Goal: Task Accomplishment & Management: Manage account settings

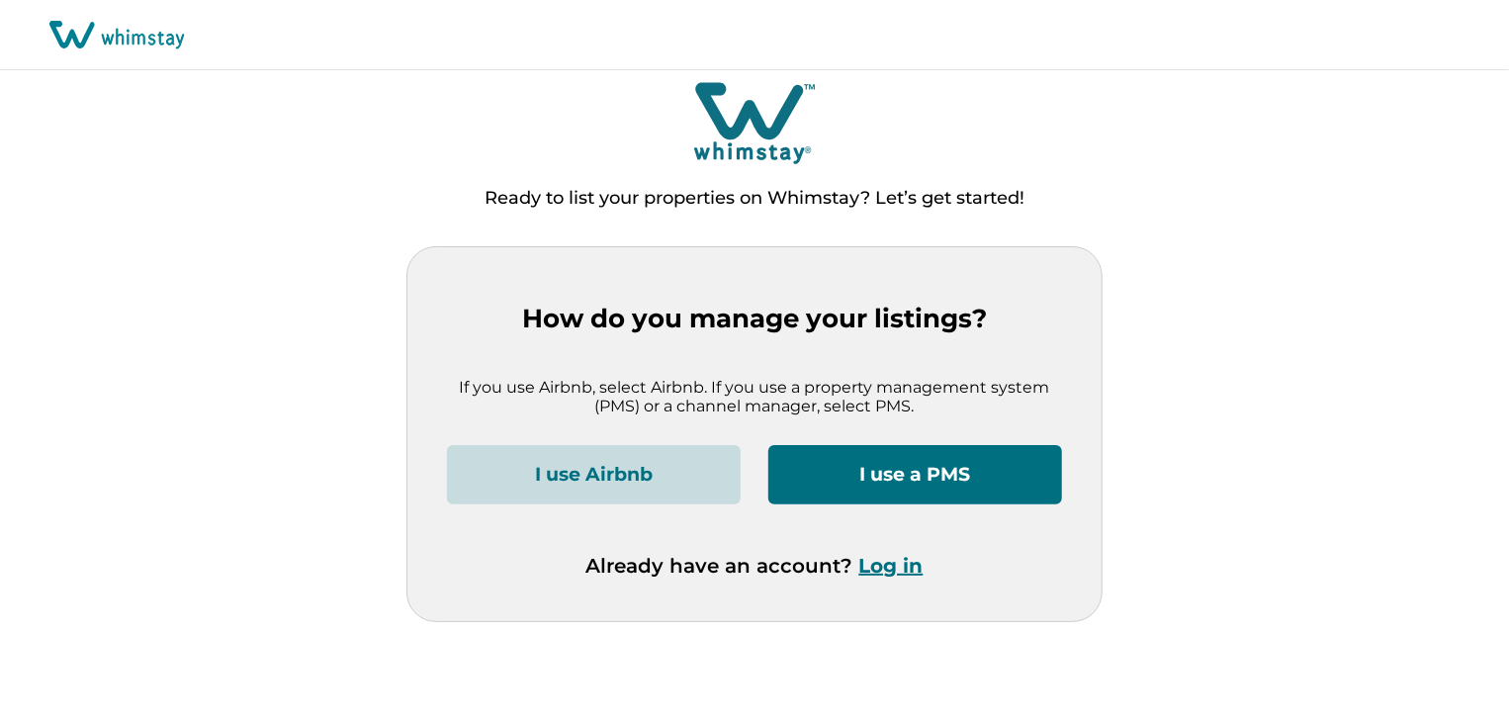
click at [904, 561] on button "Log in" at bounding box center [891, 566] width 64 height 24
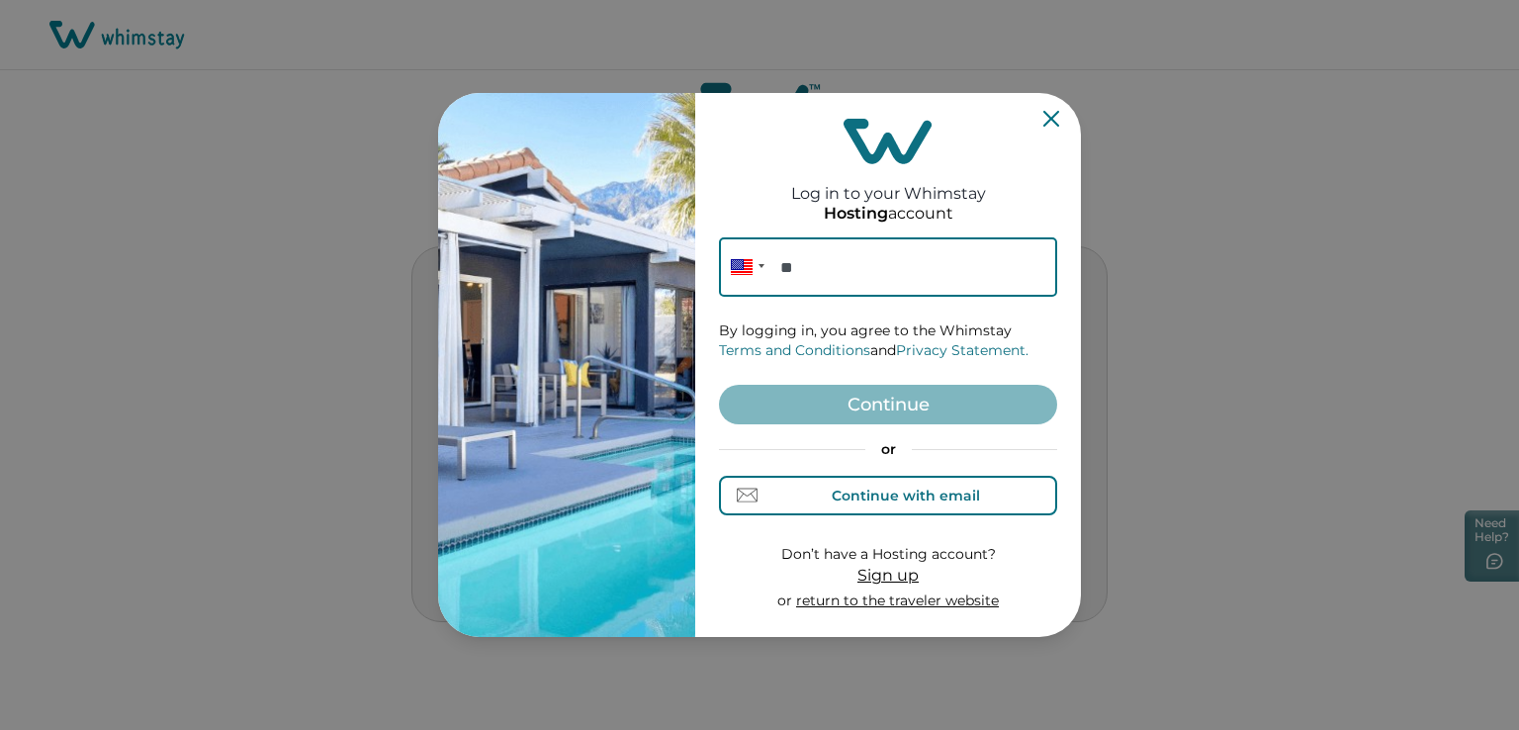
click at [938, 503] on div "Continue with email" at bounding box center [888, 495] width 183 height 21
click at [918, 491] on div "Continue with email" at bounding box center [906, 496] width 148 height 16
click at [918, 491] on div "Continue with phone" at bounding box center [905, 496] width 155 height 16
click at [957, 497] on div "Continue with email" at bounding box center [906, 496] width 148 height 16
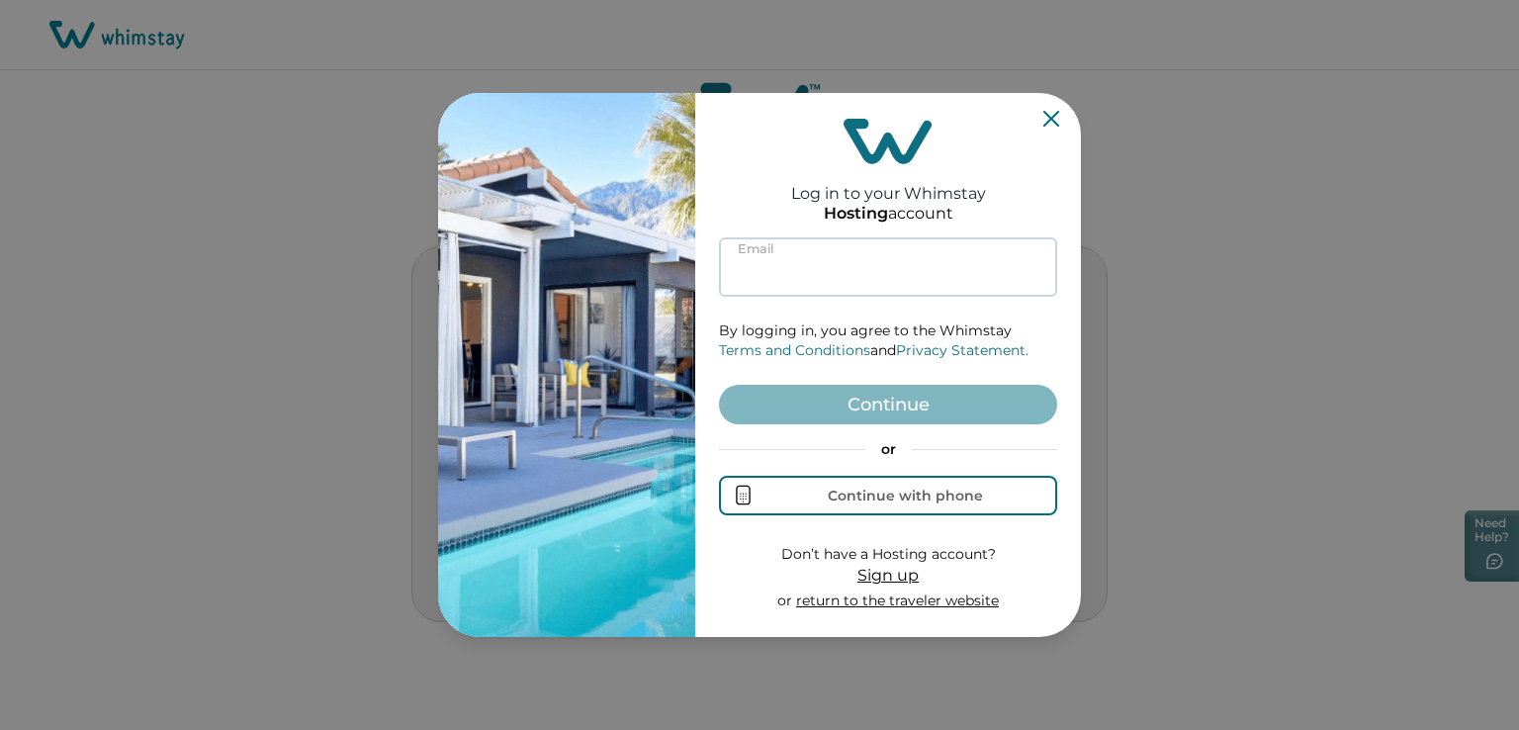
click at [798, 258] on input at bounding box center [888, 266] width 338 height 59
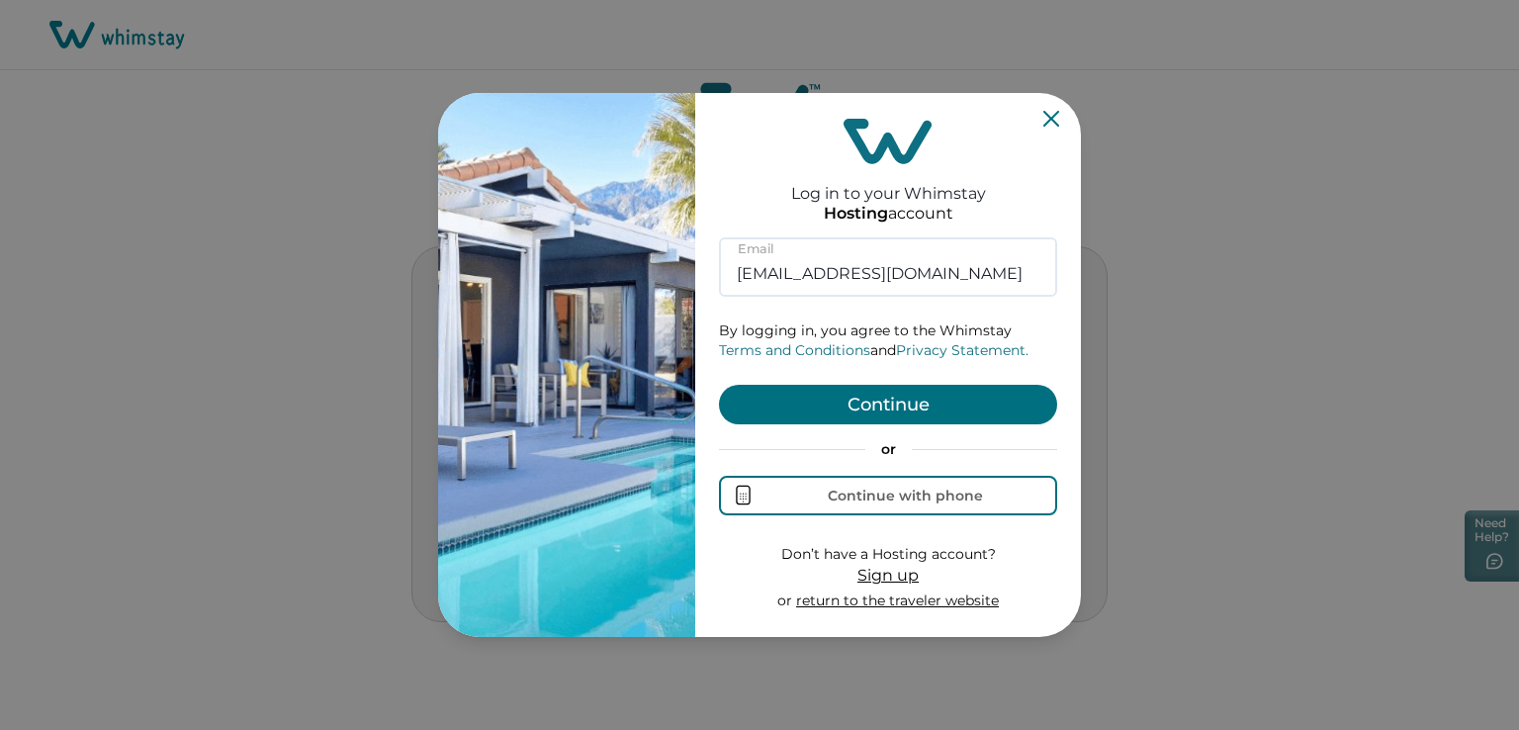
type input "[EMAIL_ADDRESS][DOMAIN_NAME]"
click at [921, 401] on button "Continue" at bounding box center [888, 405] width 338 height 40
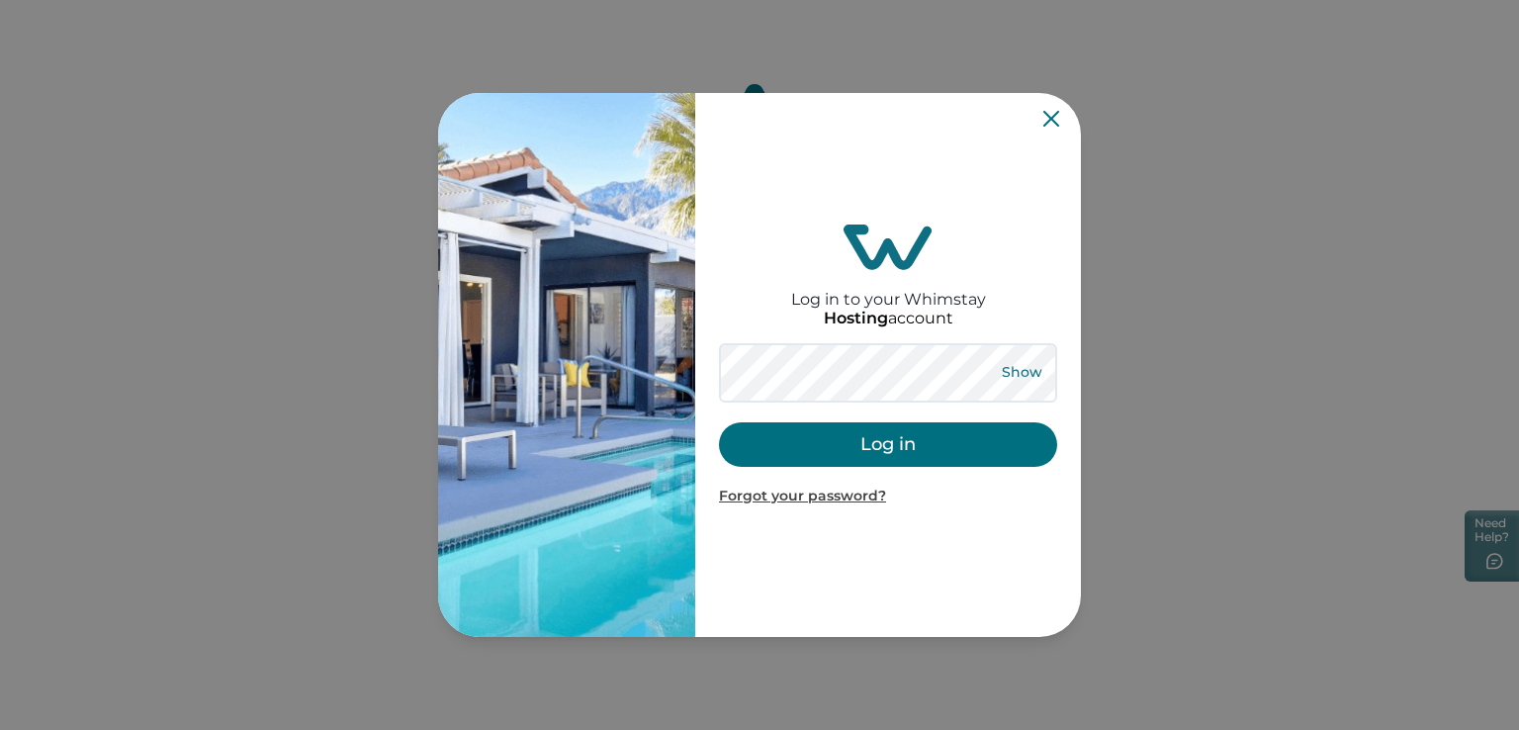
click at [1031, 370] on button "Show" at bounding box center [1021, 373] width 71 height 28
click at [1031, 370] on button "Hide" at bounding box center [1021, 373] width 65 height 28
click at [918, 440] on button "Log in" at bounding box center [888, 444] width 338 height 44
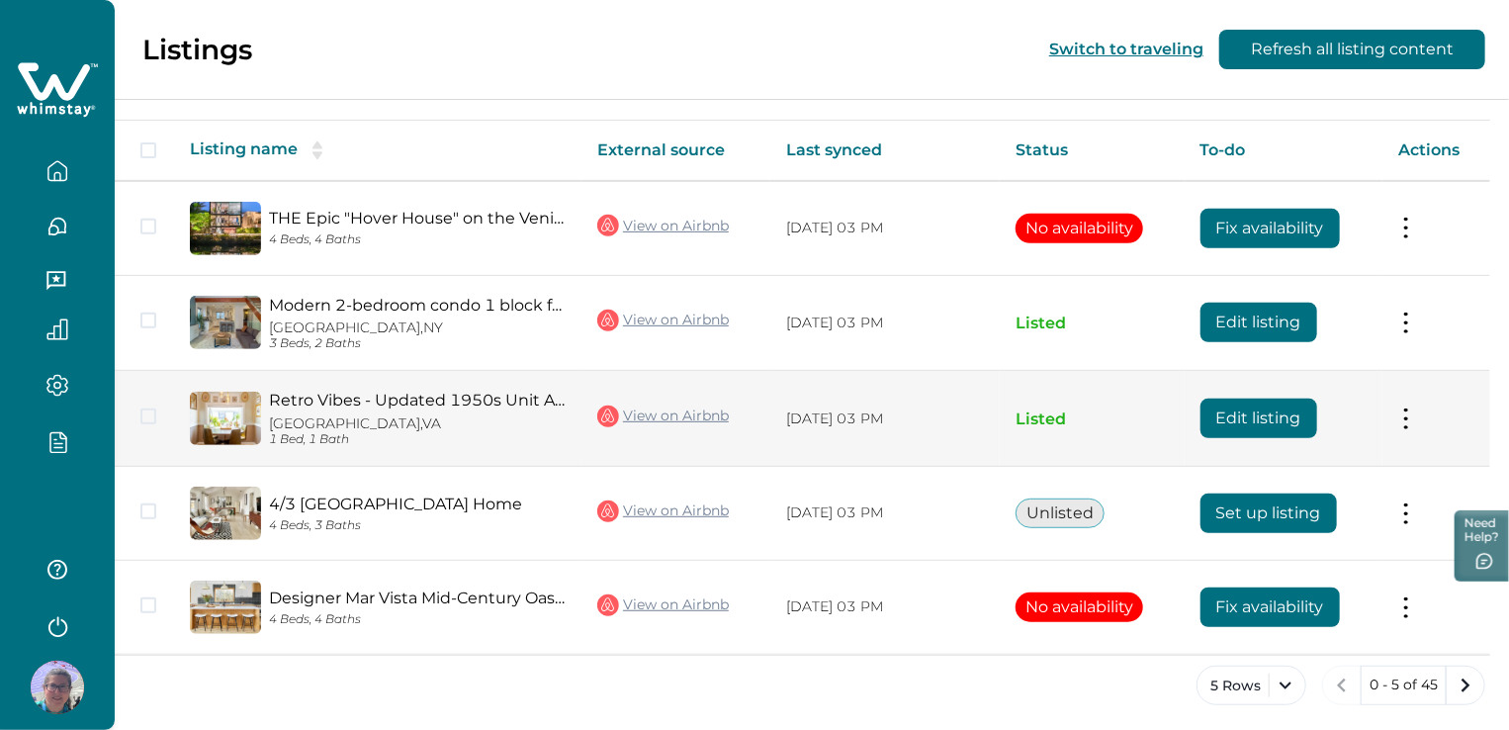
scroll to position [317, 0]
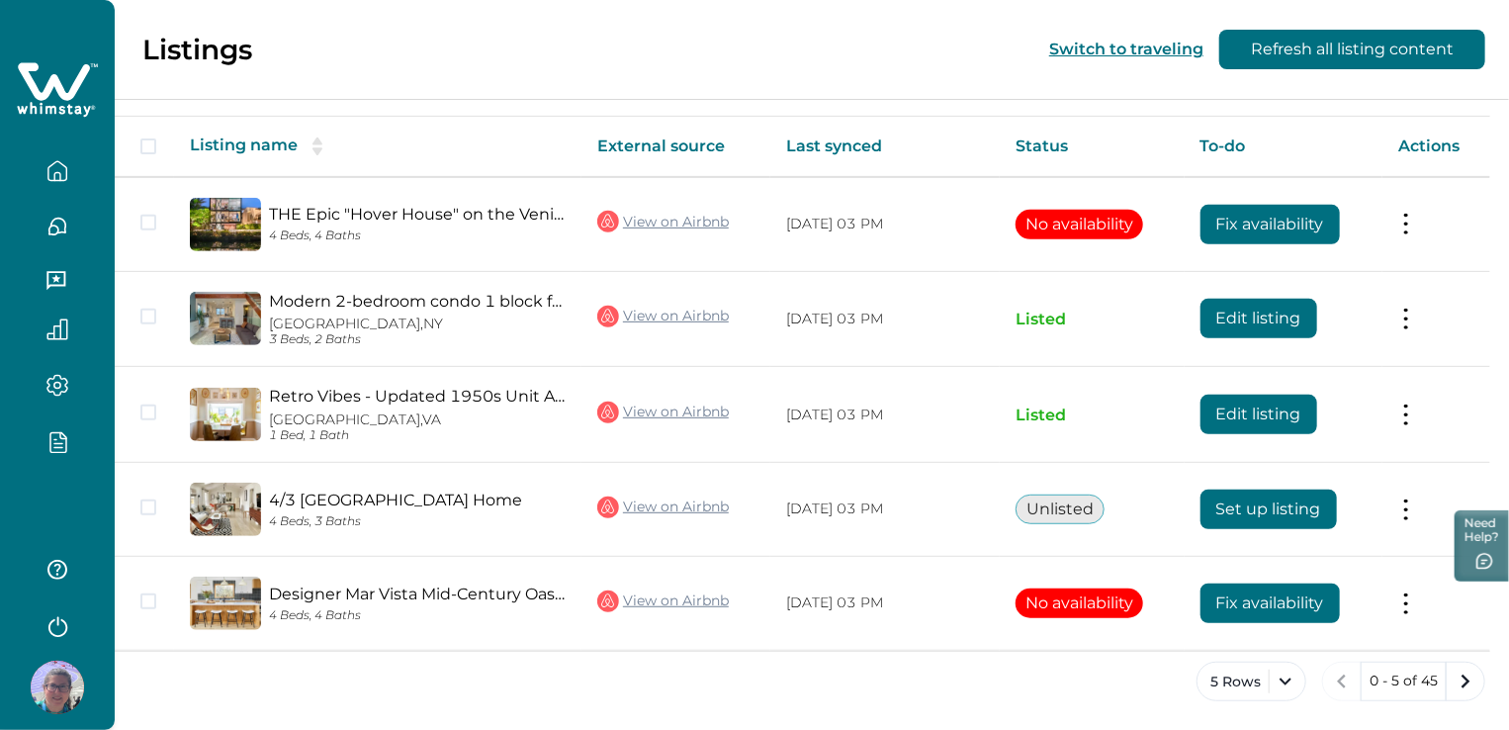
click at [92, 619] on button "button" at bounding box center [57, 625] width 79 height 40
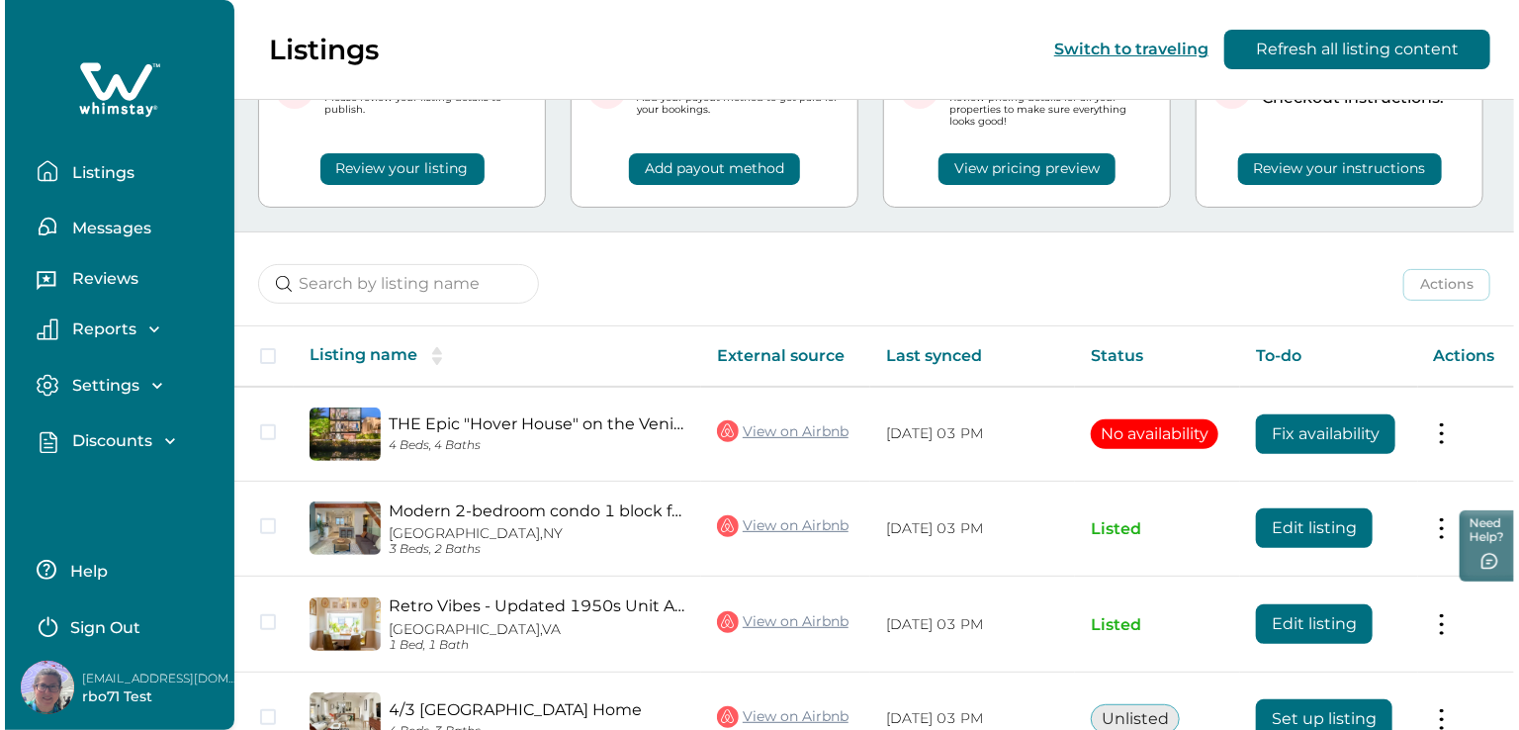
scroll to position [0, 0]
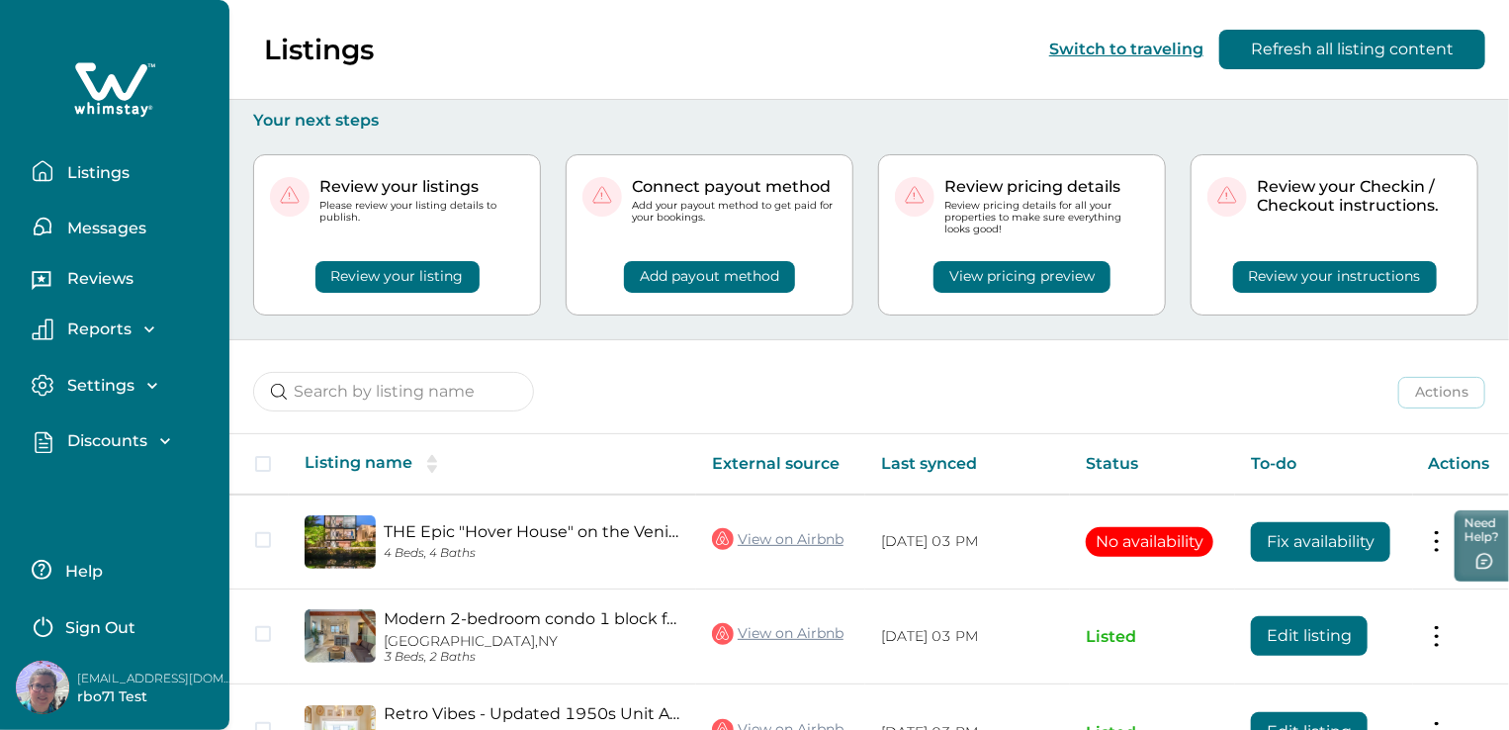
click at [101, 452] on button "Discounts" at bounding box center [123, 441] width 182 height 23
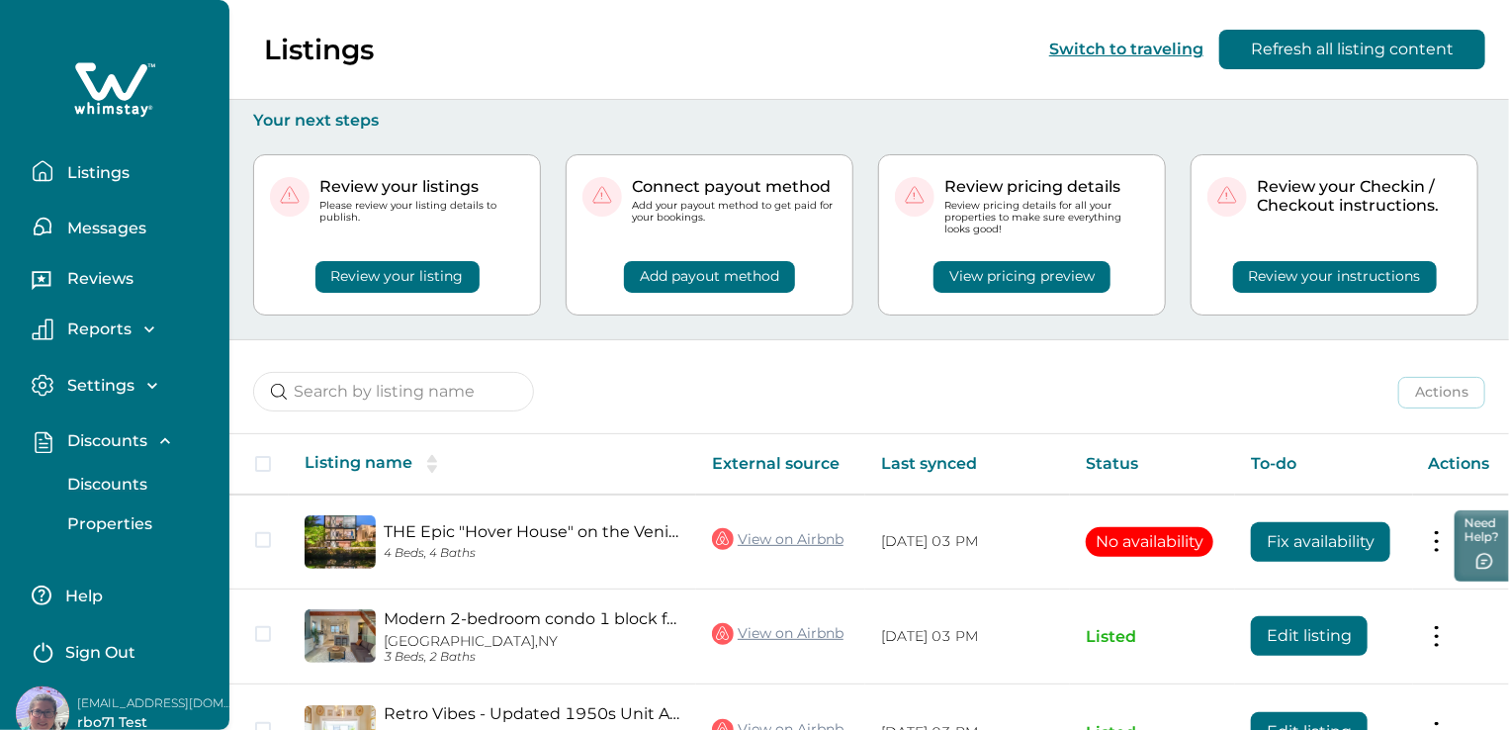
click at [120, 493] on button "Discounts" at bounding box center [136, 485] width 182 height 40
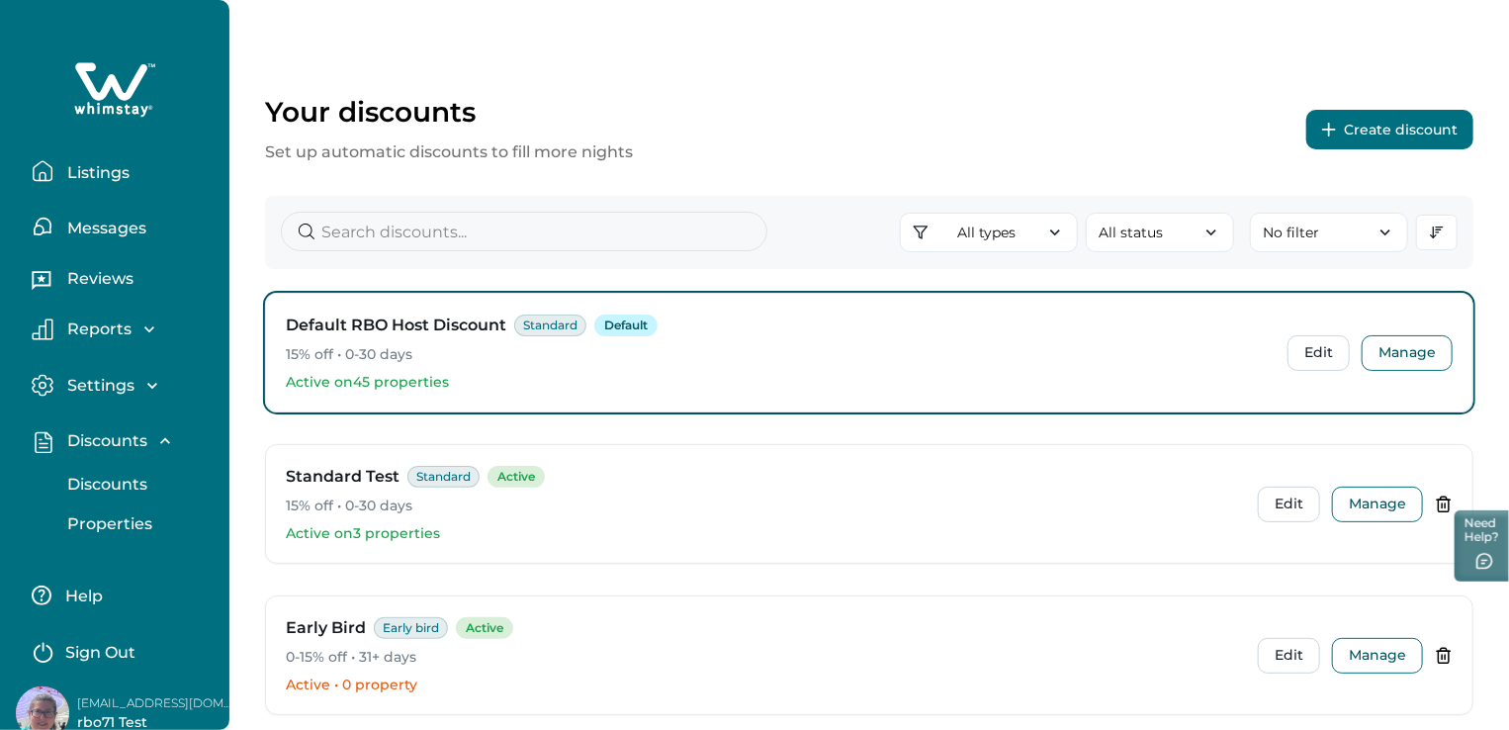
click at [1373, 122] on button "Create discount" at bounding box center [1389, 130] width 167 height 40
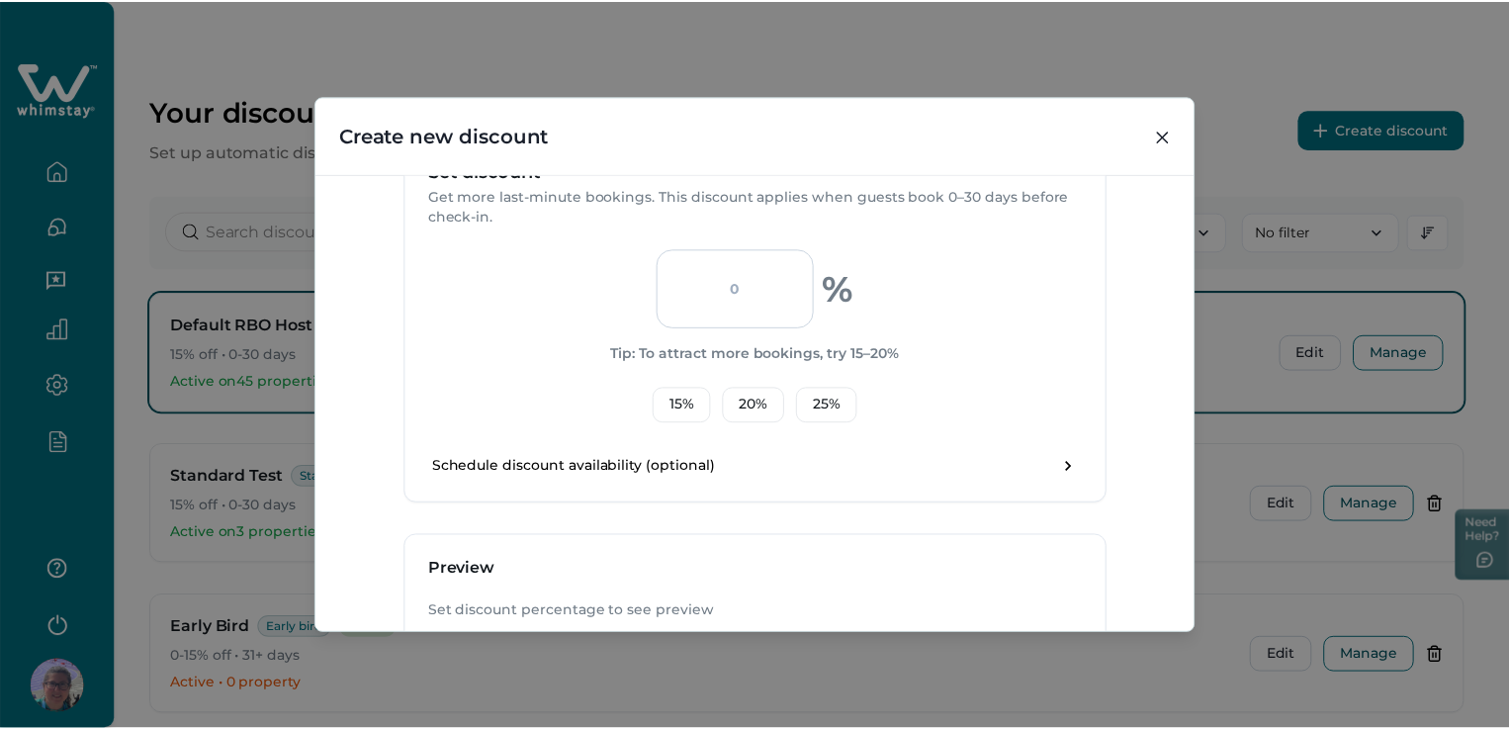
scroll to position [524, 0]
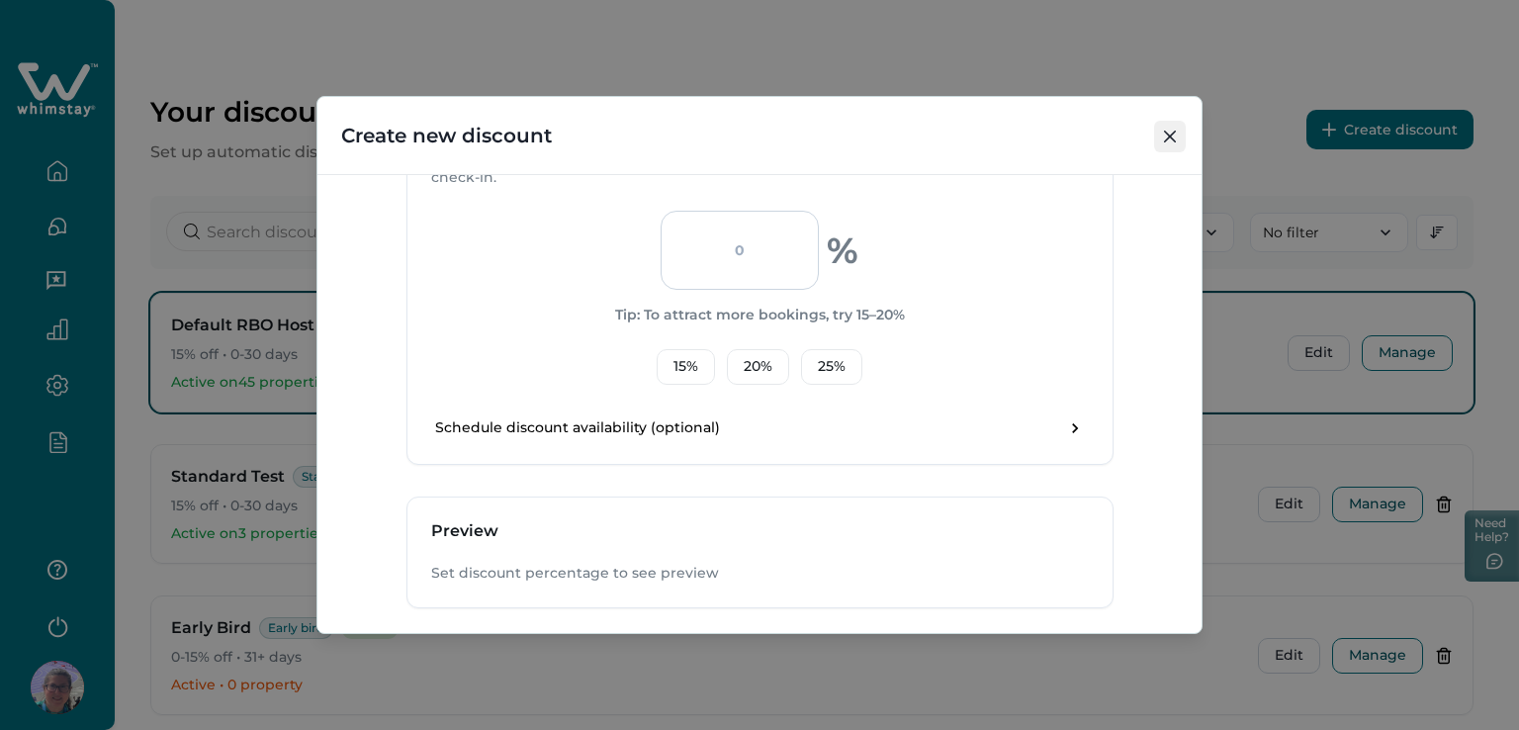
click at [1168, 135] on icon "Close" at bounding box center [1170, 137] width 12 height 12
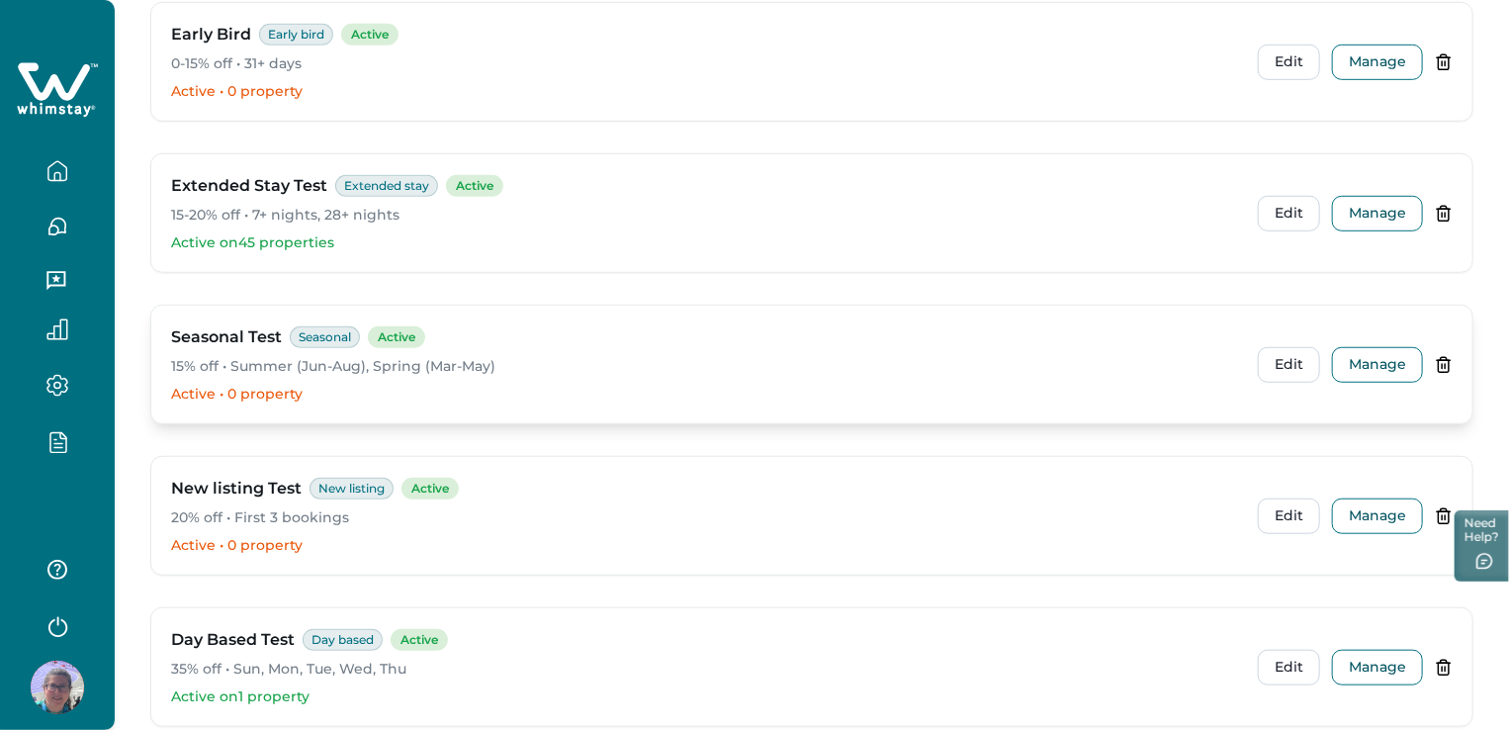
scroll to position [692, 0]
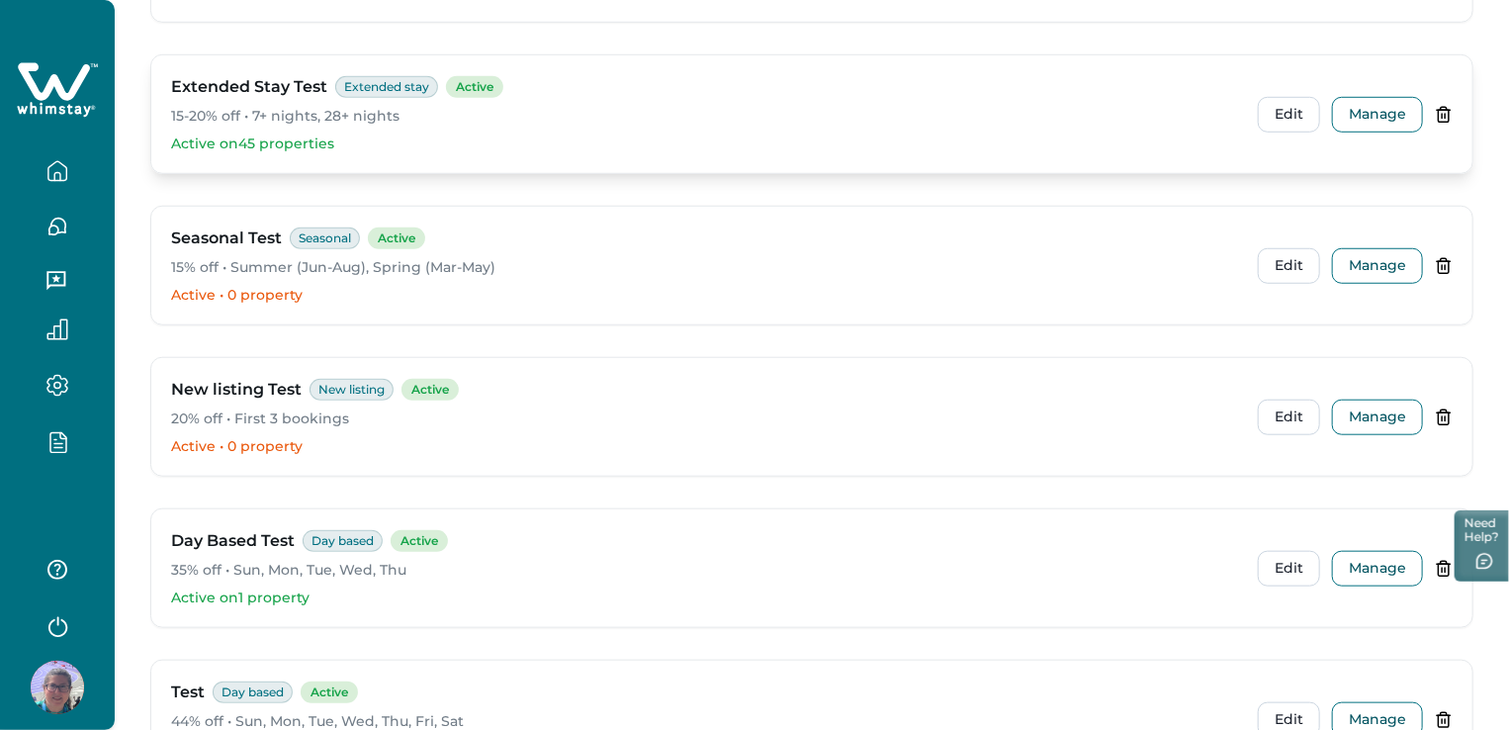
click at [922, 80] on div "Extended Stay Test Extended stay Active" at bounding box center [706, 87] width 1071 height 24
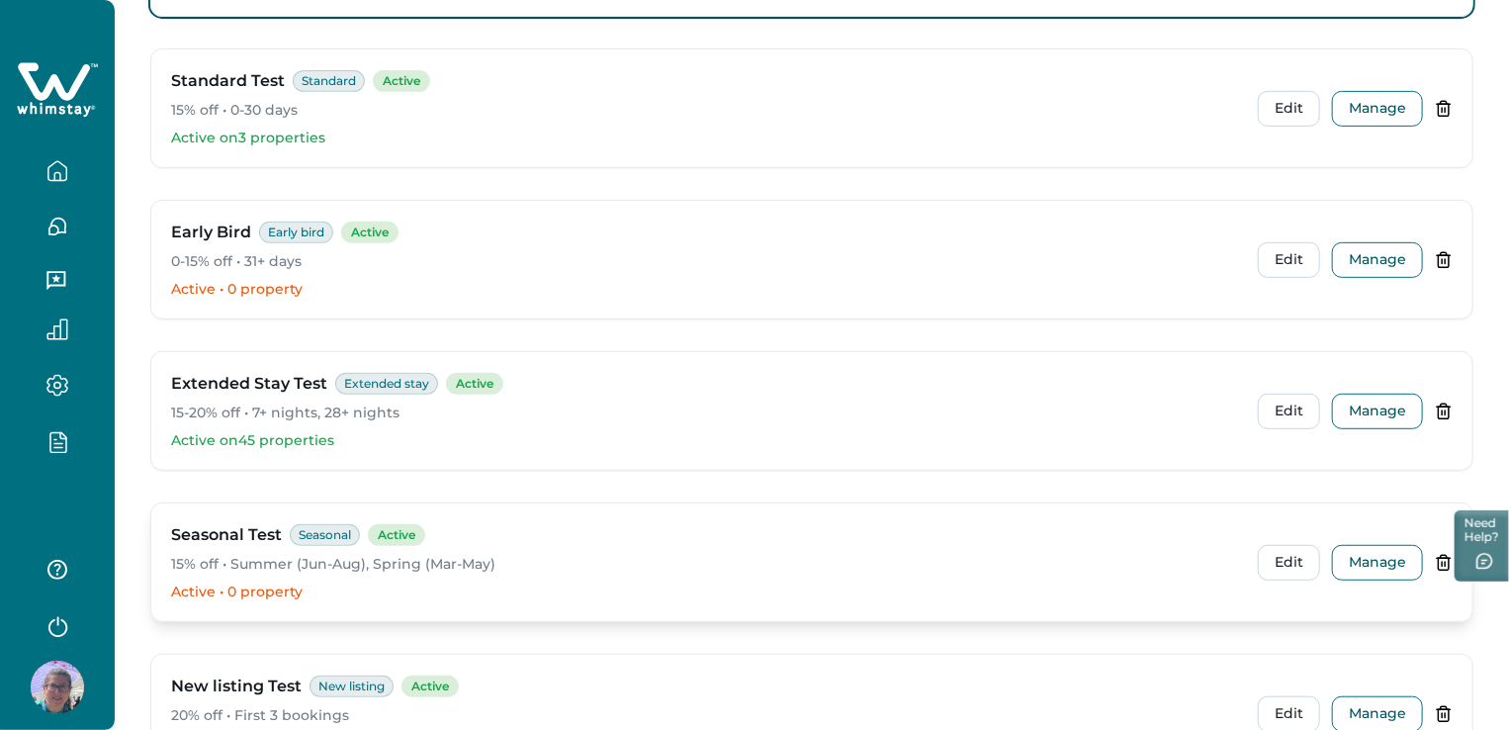
scroll to position [0, 0]
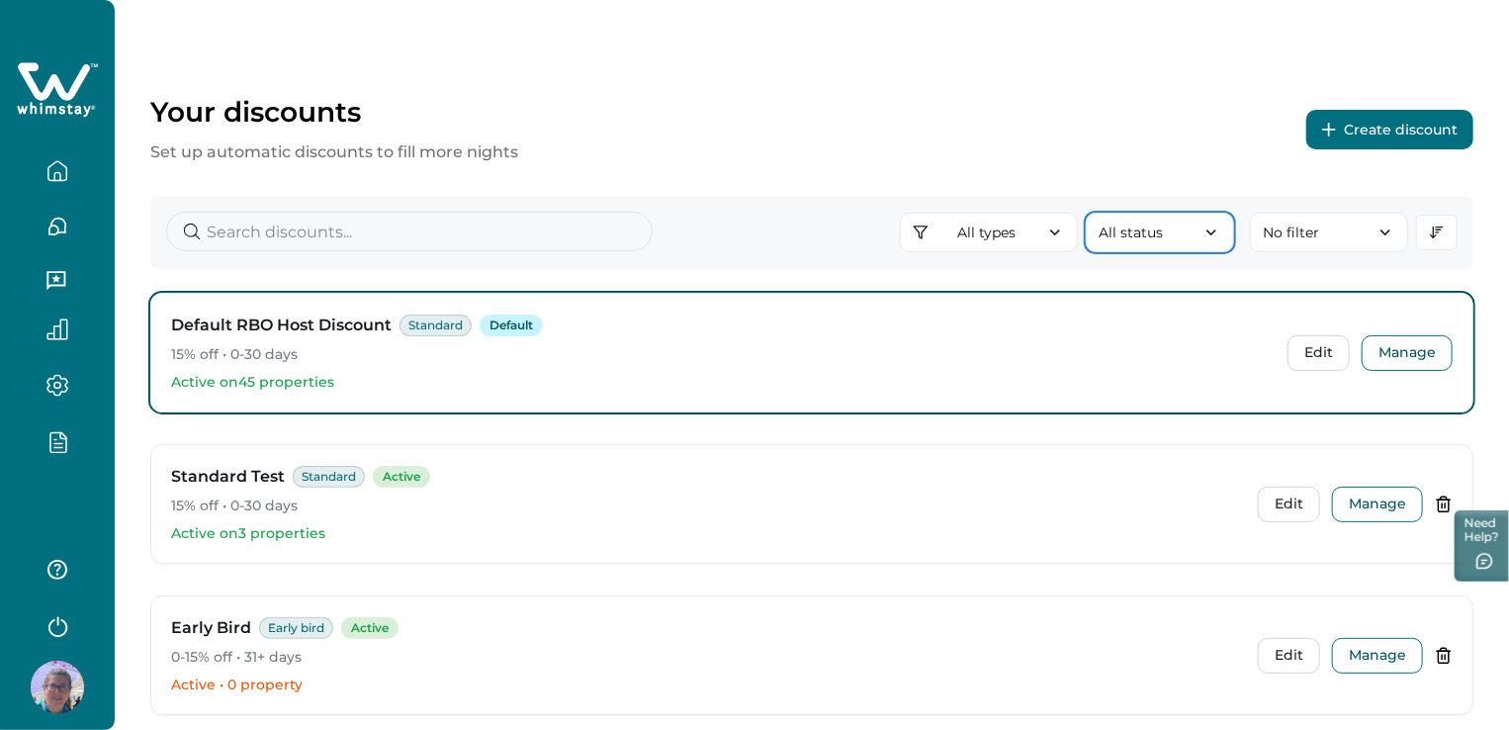
click at [1135, 242] on button "All status" at bounding box center [1160, 233] width 148 height 40
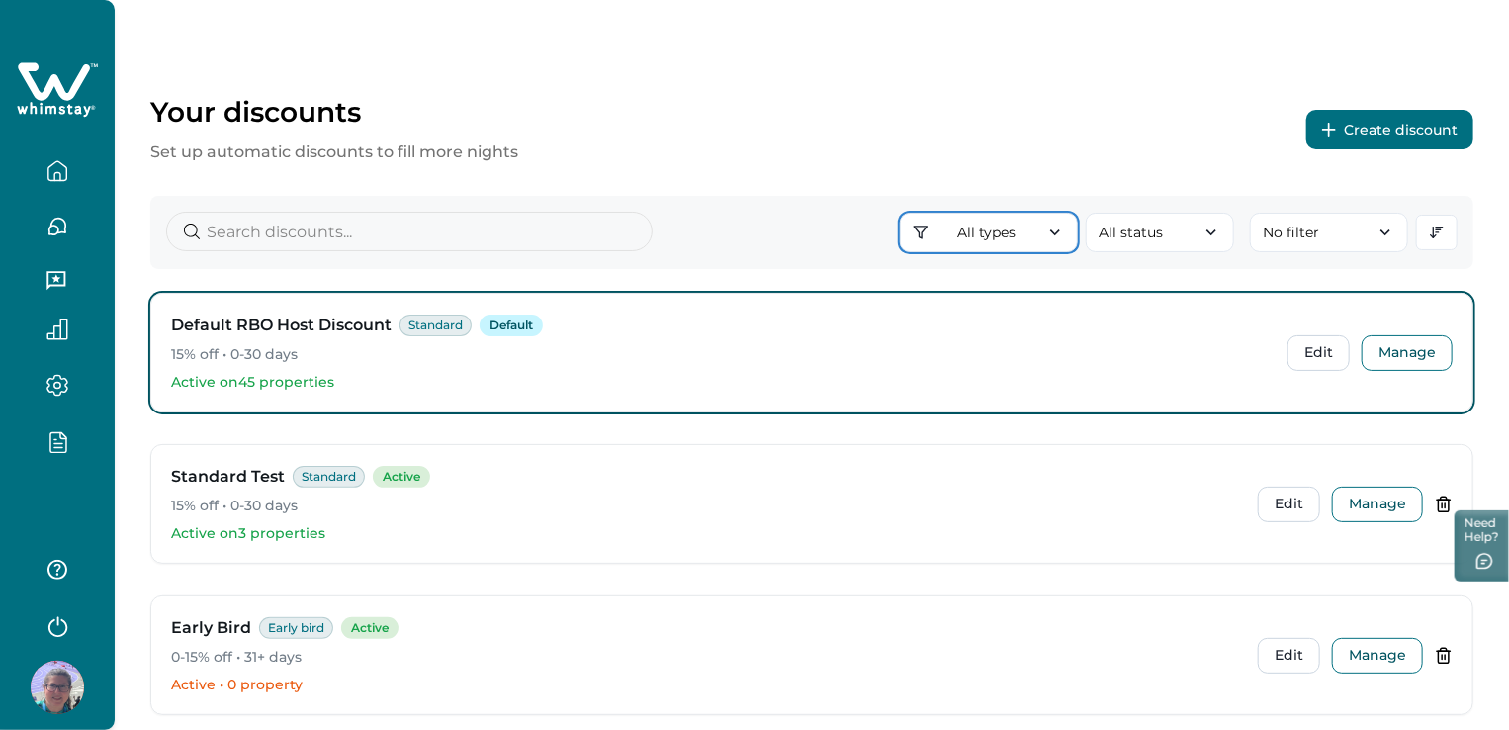
click at [1035, 242] on button "All types" at bounding box center [989, 233] width 178 height 40
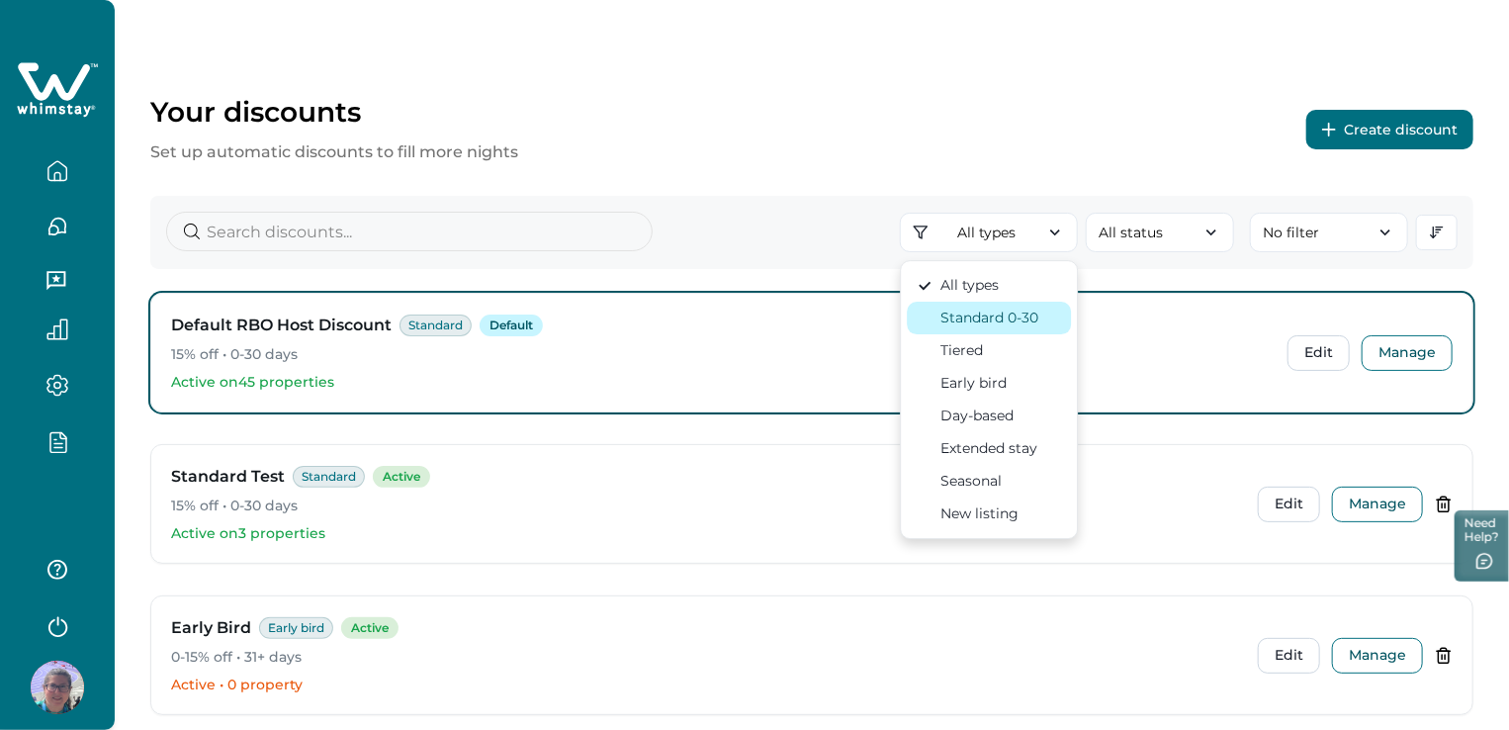
click at [1030, 310] on div "Standard 0-30" at bounding box center [989, 318] width 98 height 21
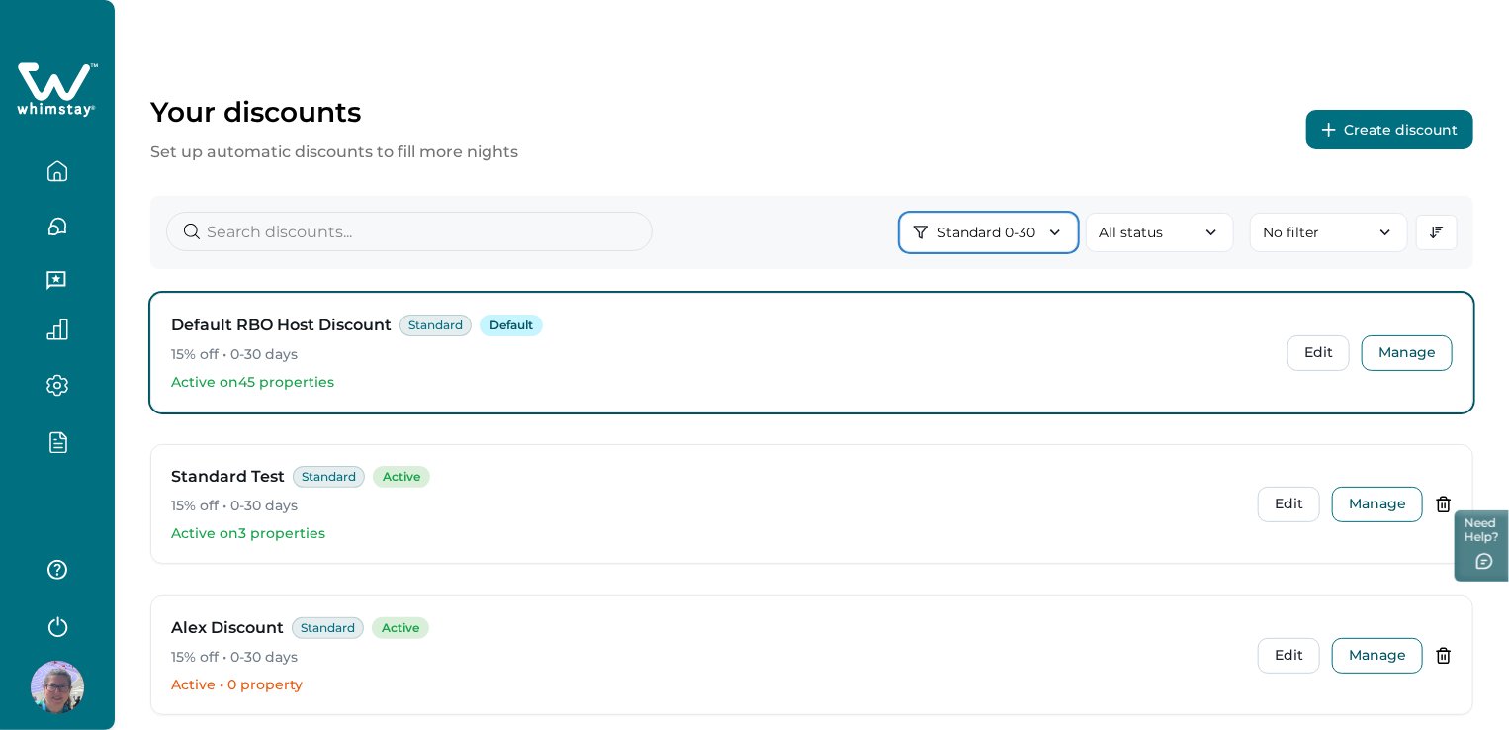
click at [989, 227] on button "Standard 0-30" at bounding box center [989, 233] width 178 height 40
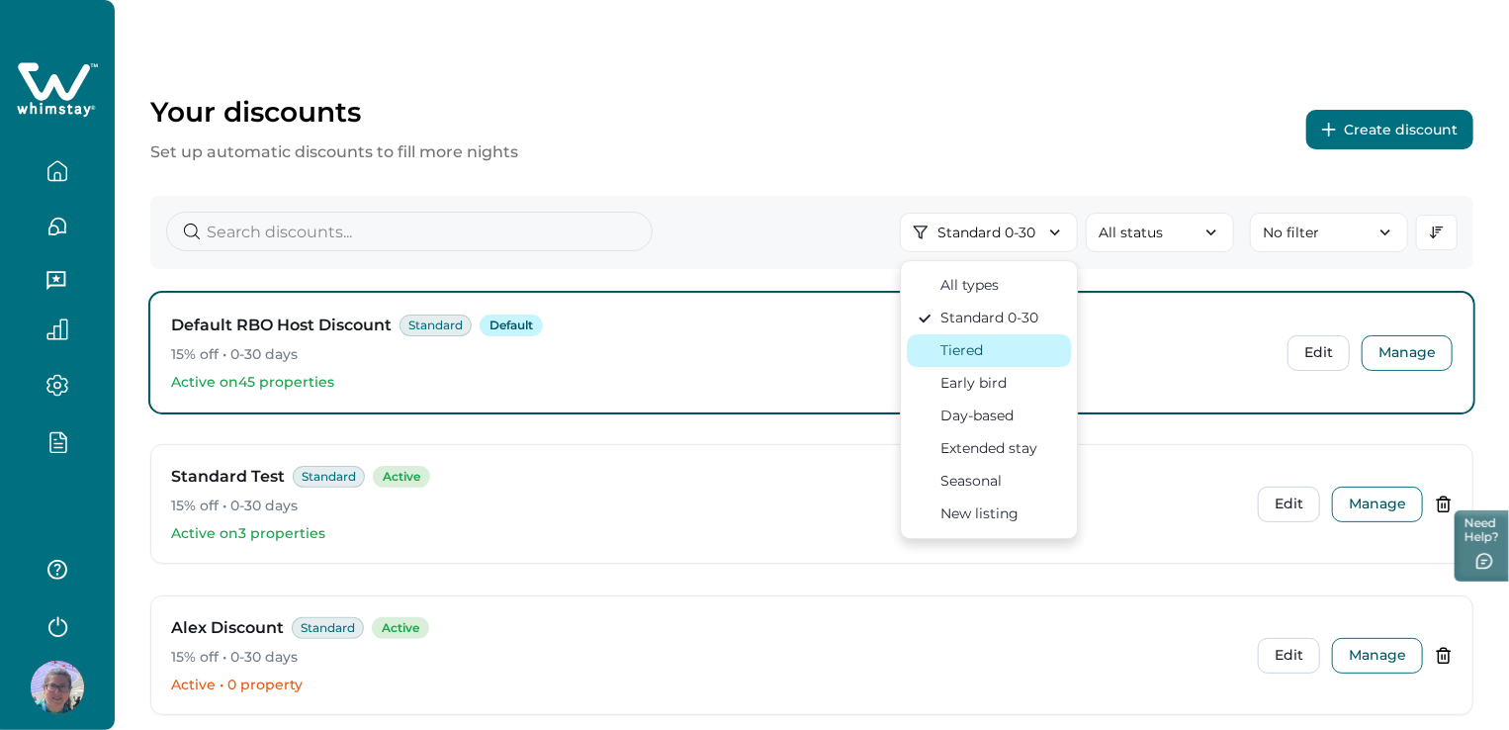
click at [1012, 349] on div "Tiered" at bounding box center [989, 350] width 144 height 21
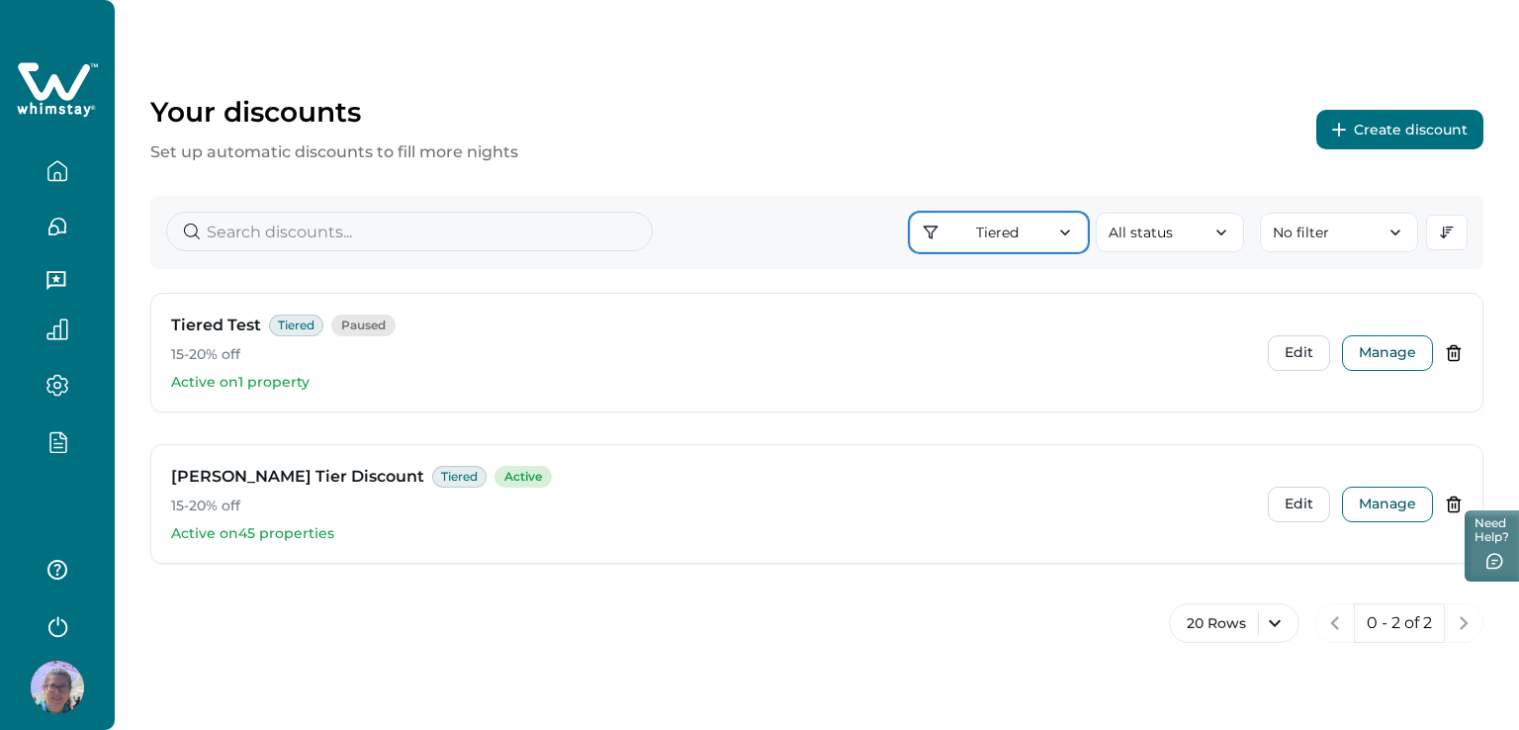
click at [1020, 240] on button "Tiered" at bounding box center [999, 233] width 178 height 40
click at [1001, 229] on button "Tiered" at bounding box center [999, 233] width 178 height 40
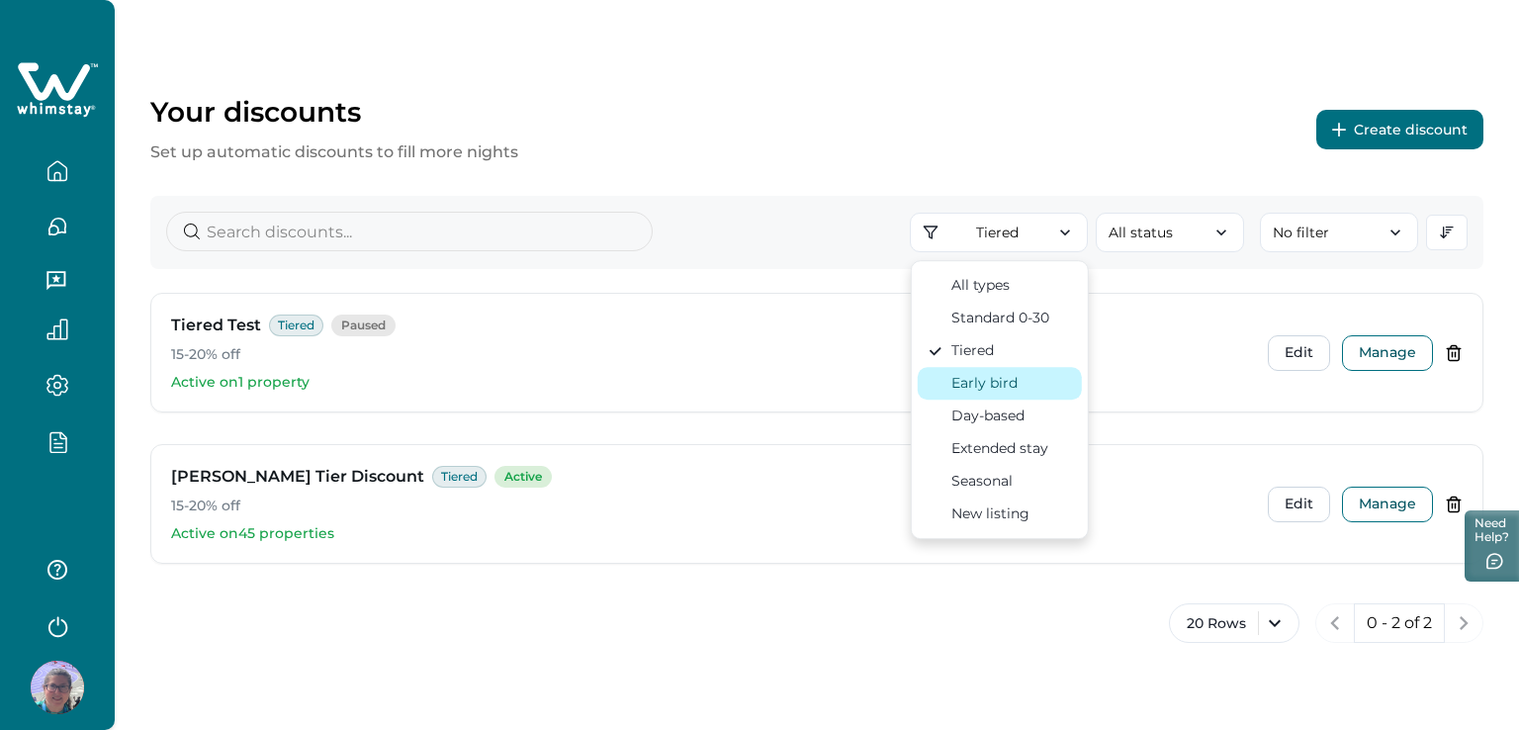
click at [1011, 379] on div "Early bird" at bounding box center [984, 383] width 66 height 21
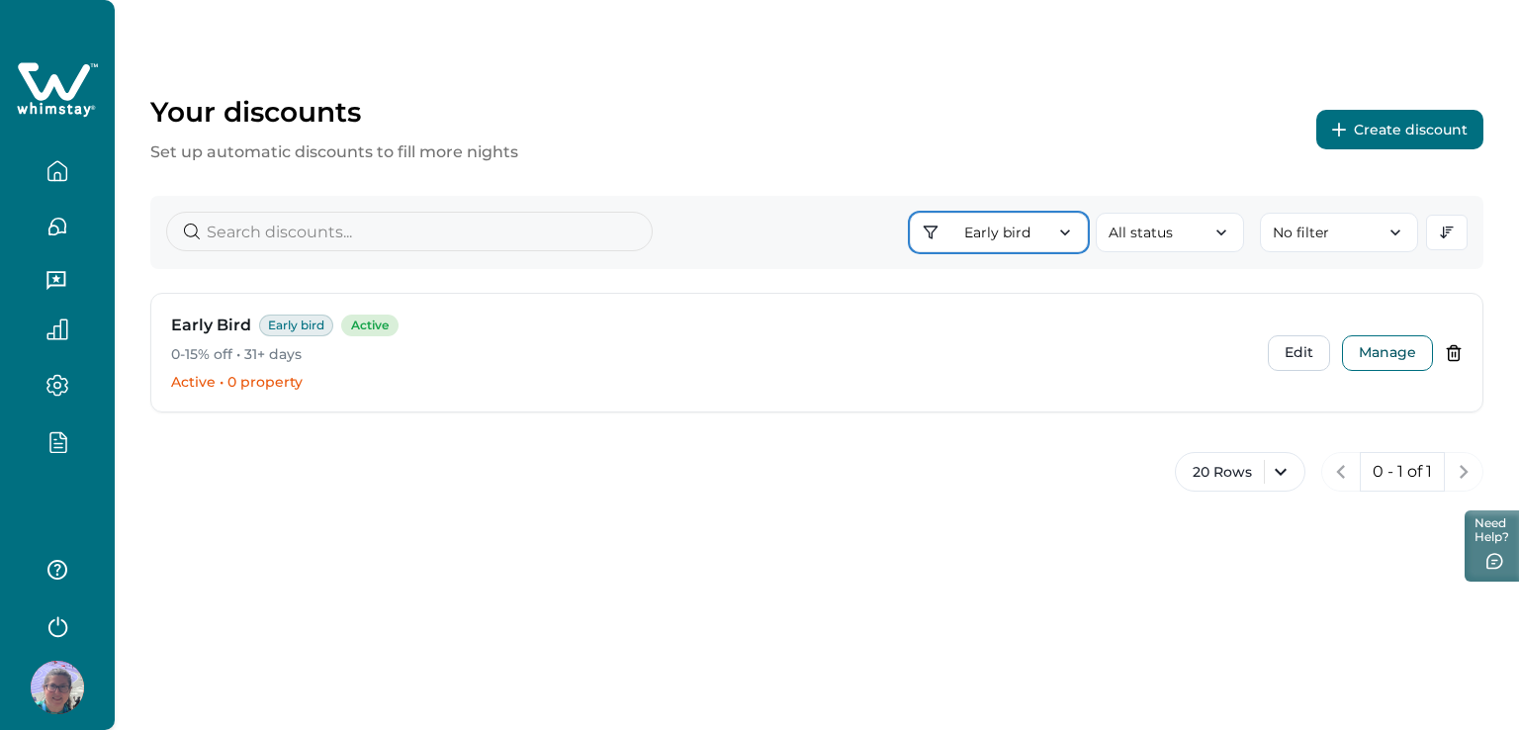
click at [983, 231] on button "Early bird" at bounding box center [999, 233] width 178 height 40
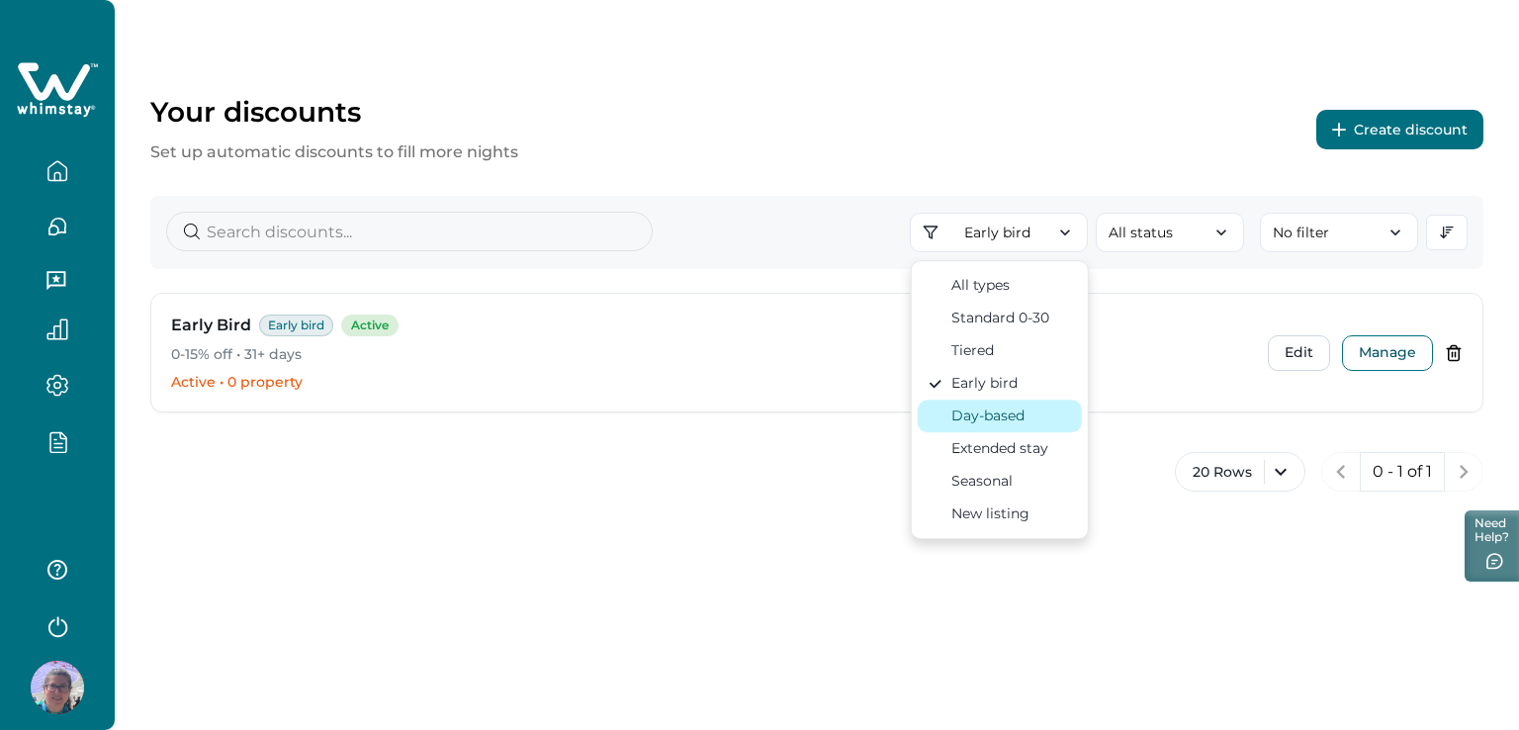
click at [1008, 413] on div "Day-based" at bounding box center [987, 415] width 73 height 21
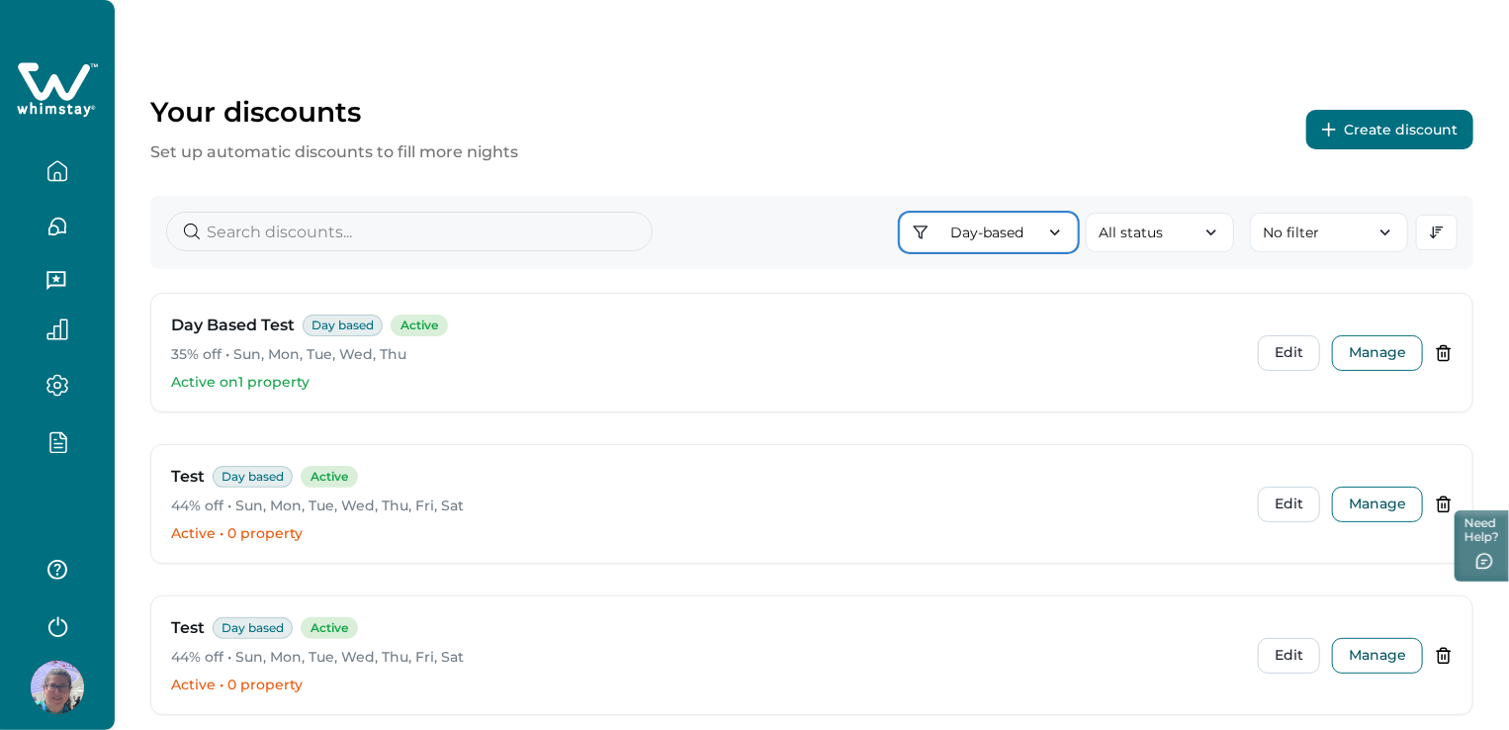
click at [1019, 238] on button "Day-based" at bounding box center [989, 233] width 178 height 40
click at [994, 227] on button "Day-based" at bounding box center [989, 233] width 178 height 40
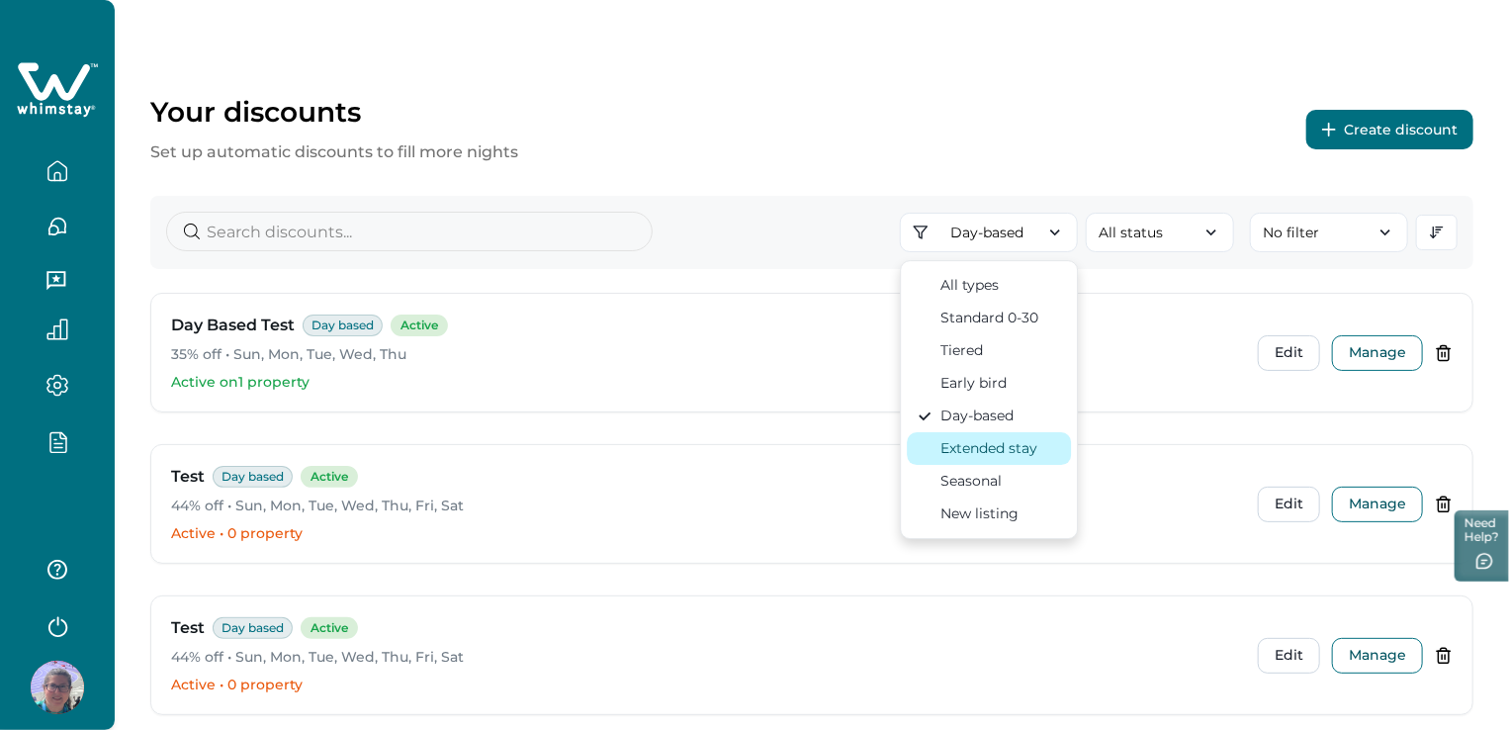
click at [988, 446] on div "Extended stay" at bounding box center [988, 448] width 97 height 21
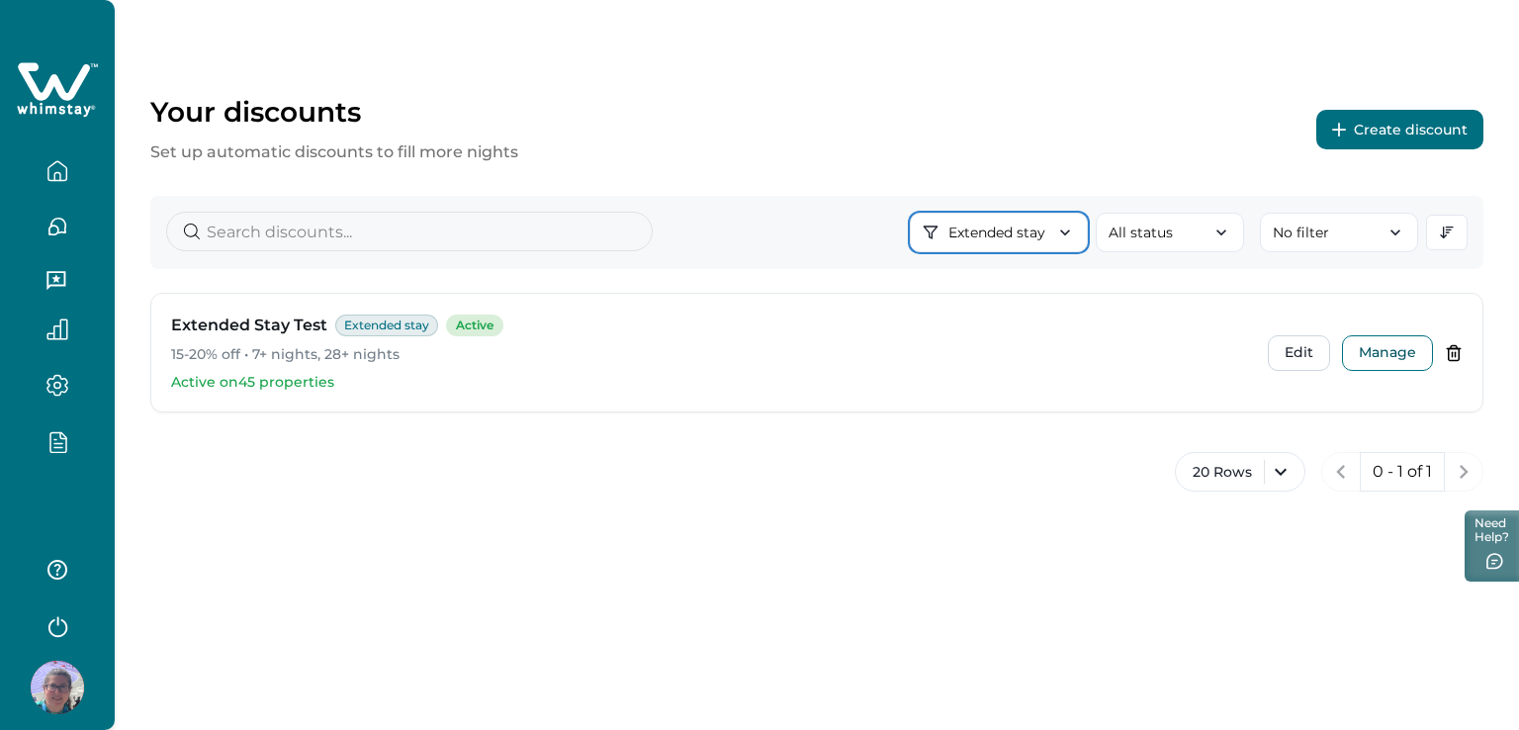
click at [1074, 228] on icon "button" at bounding box center [1065, 232] width 20 height 20
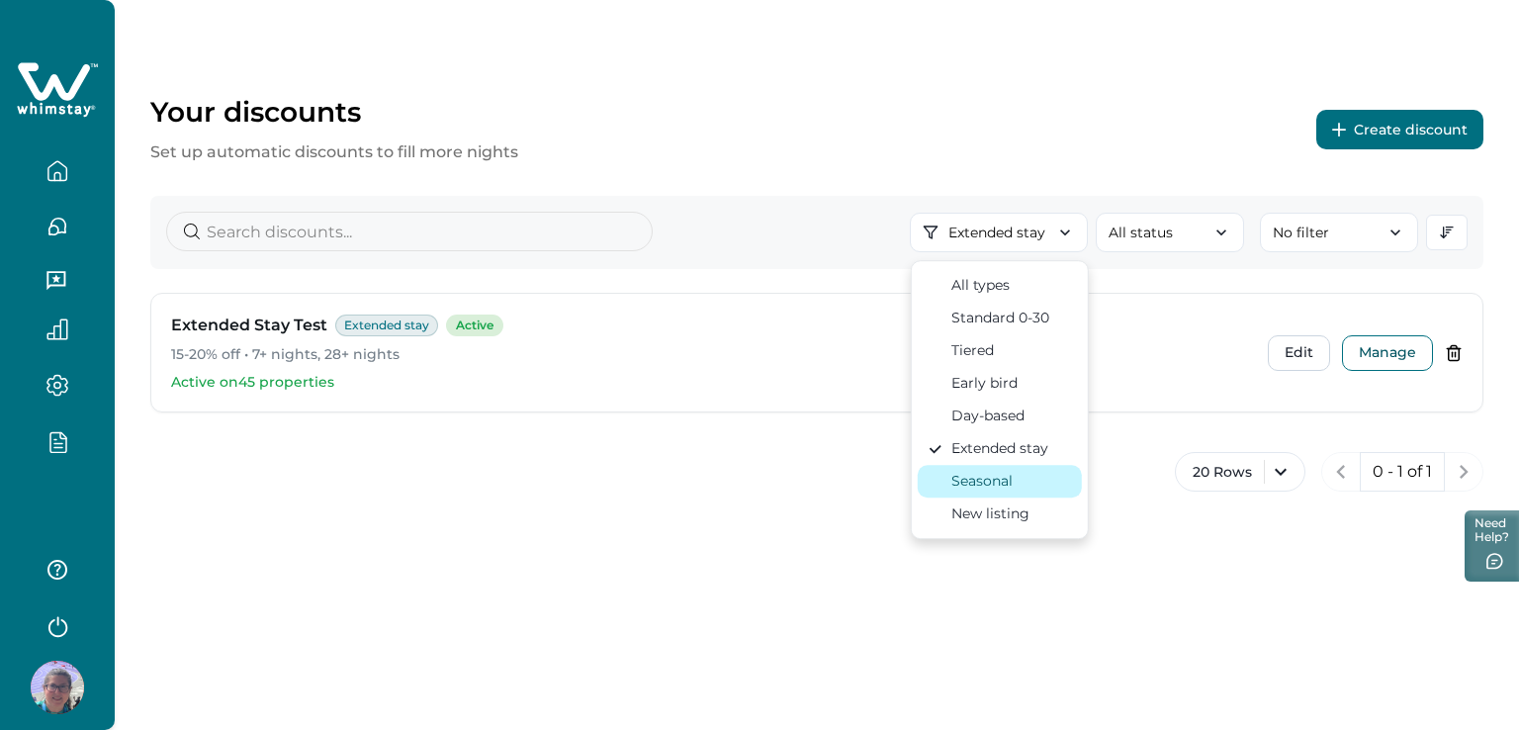
click at [1008, 473] on div "Seasonal" at bounding box center [981, 481] width 61 height 21
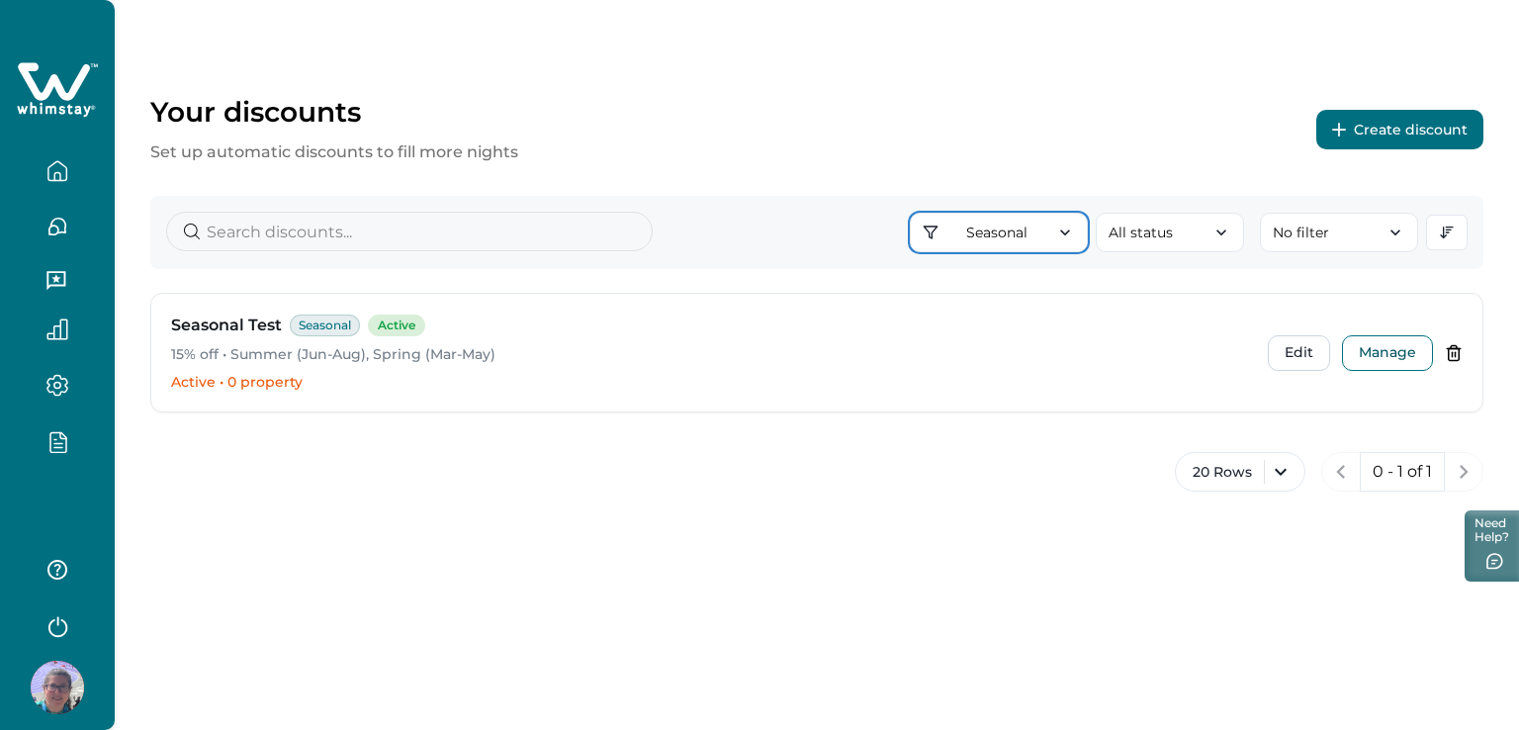
click at [1022, 234] on button "Seasonal" at bounding box center [999, 233] width 178 height 40
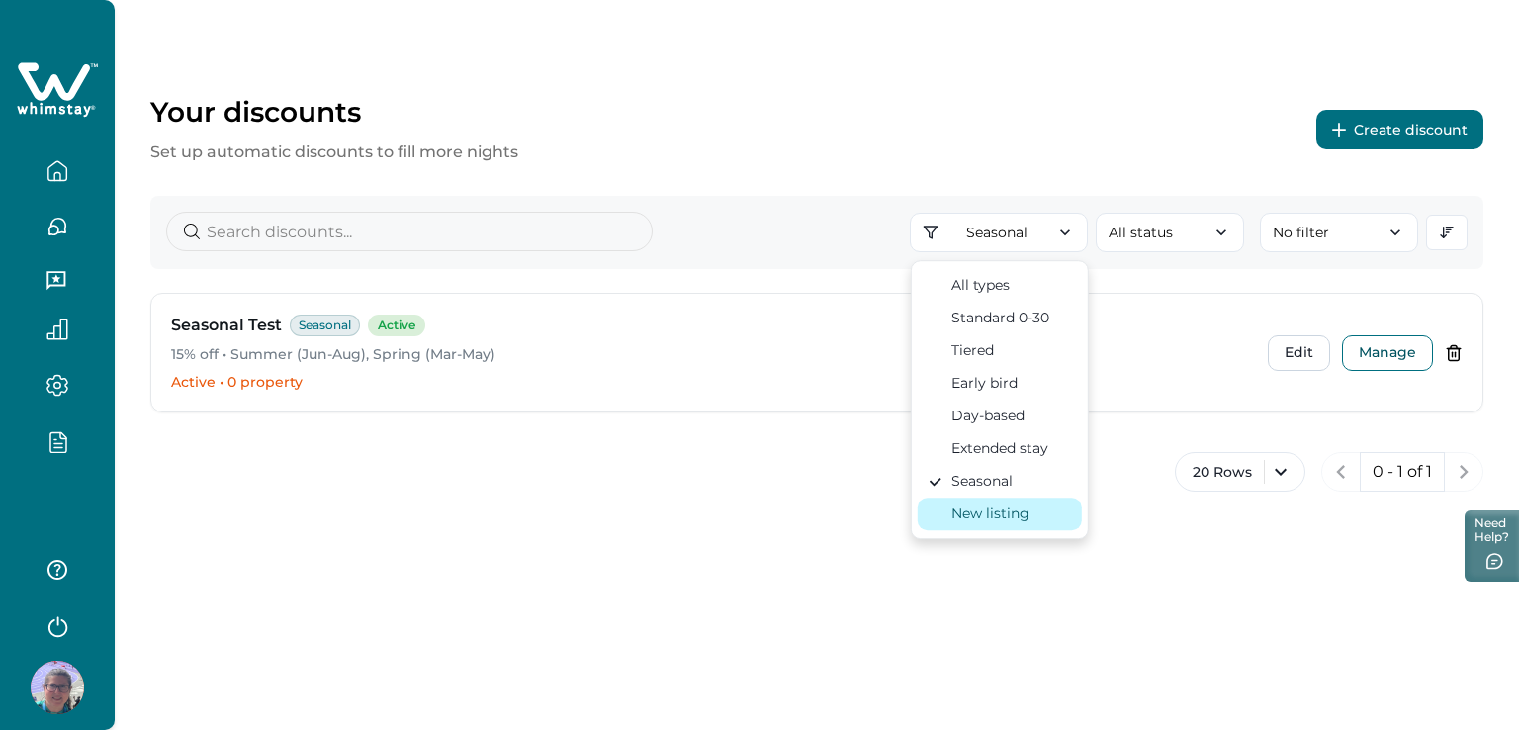
click at [1024, 503] on div "New listing" at bounding box center [990, 513] width 78 height 21
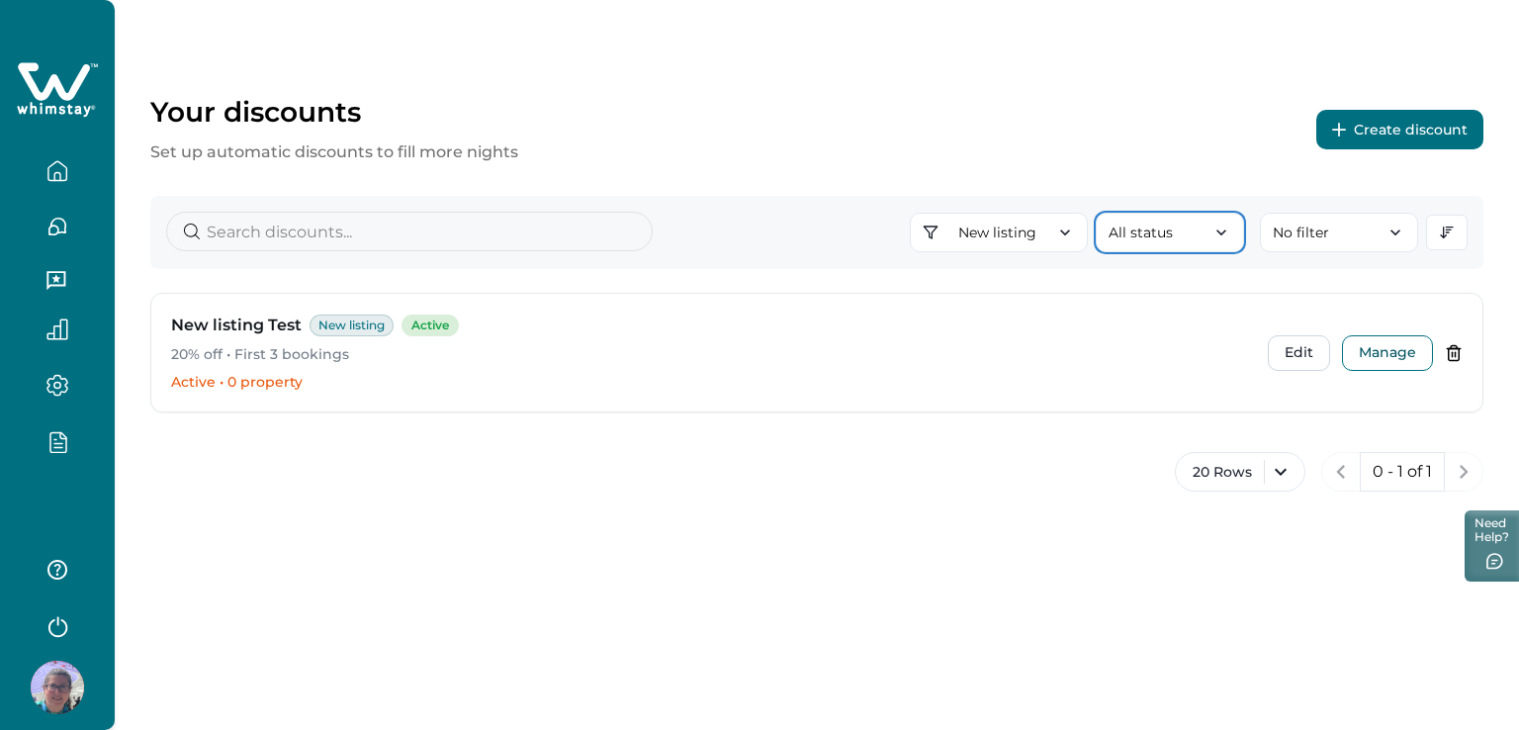
click at [1117, 242] on button "All status" at bounding box center [1170, 233] width 148 height 40
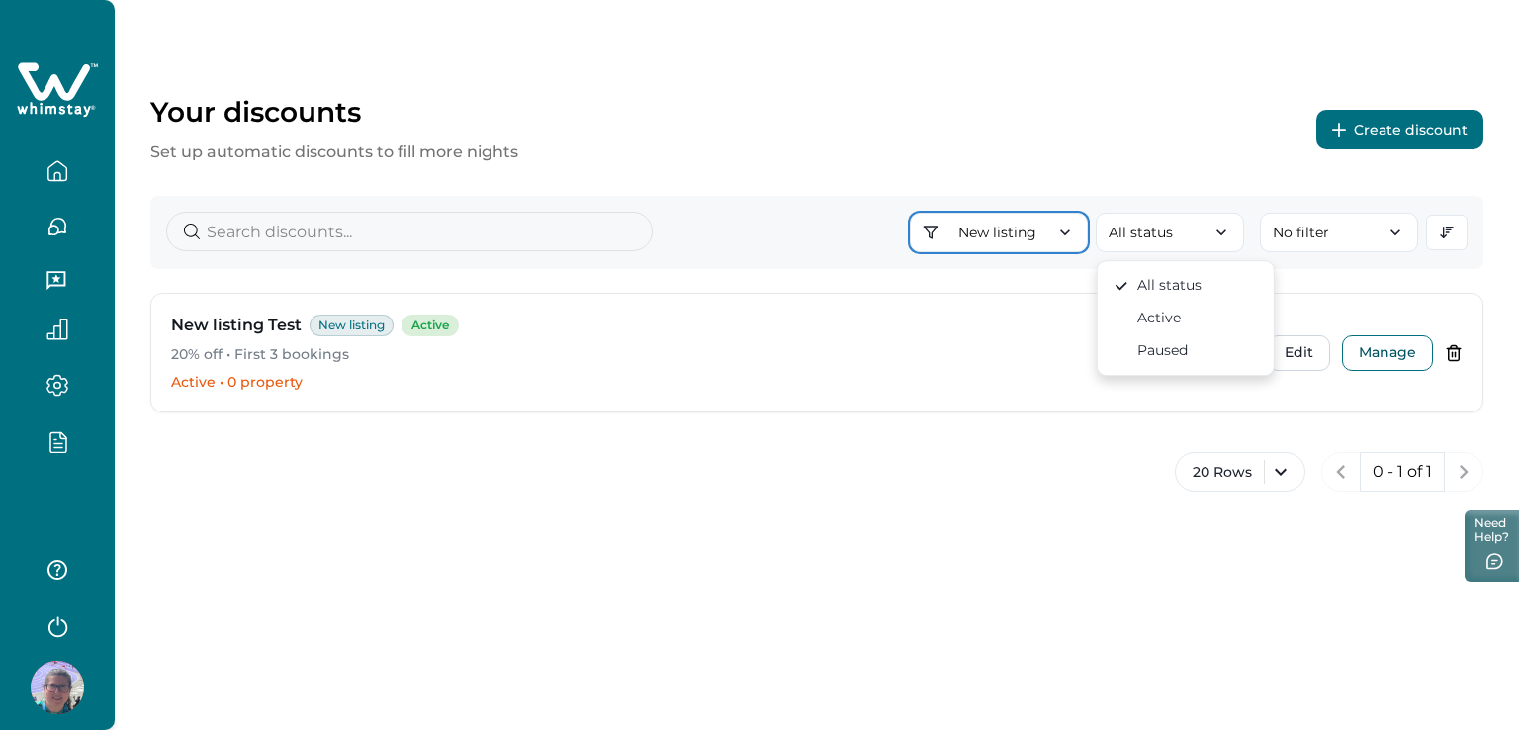
click at [1025, 240] on button "New listing" at bounding box center [999, 233] width 178 height 40
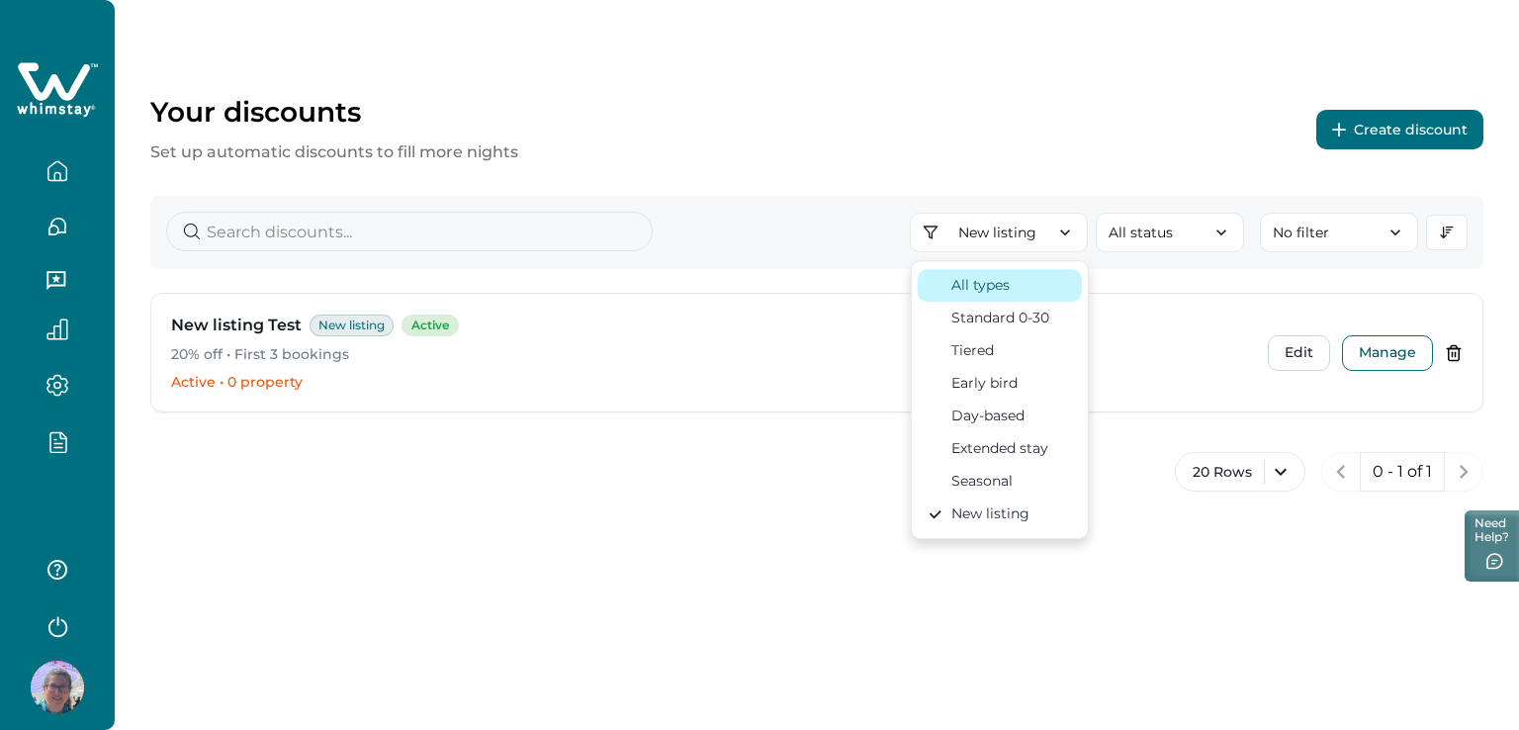
click at [977, 280] on div "All types" at bounding box center [980, 285] width 58 height 21
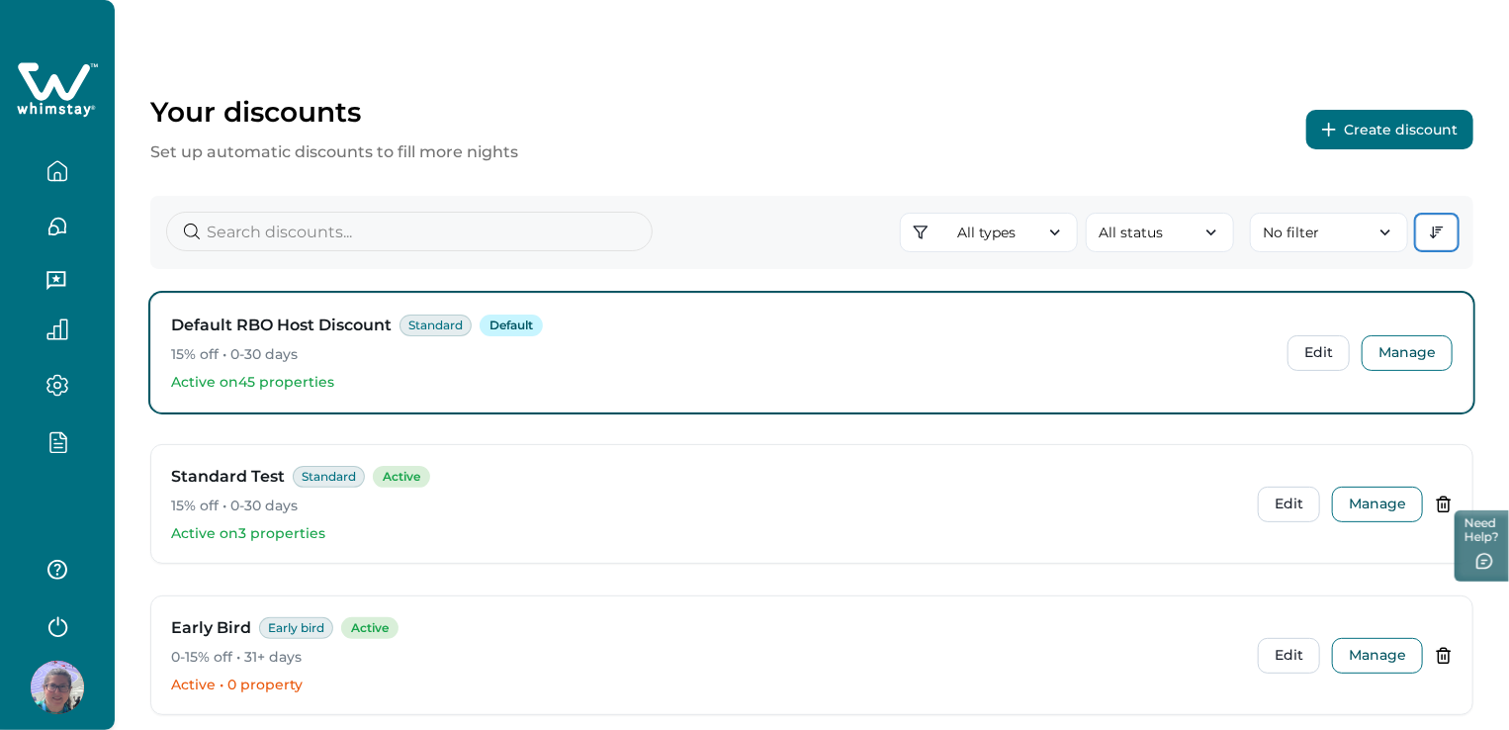
click at [1444, 238] on icon "button" at bounding box center [1437, 232] width 16 height 16
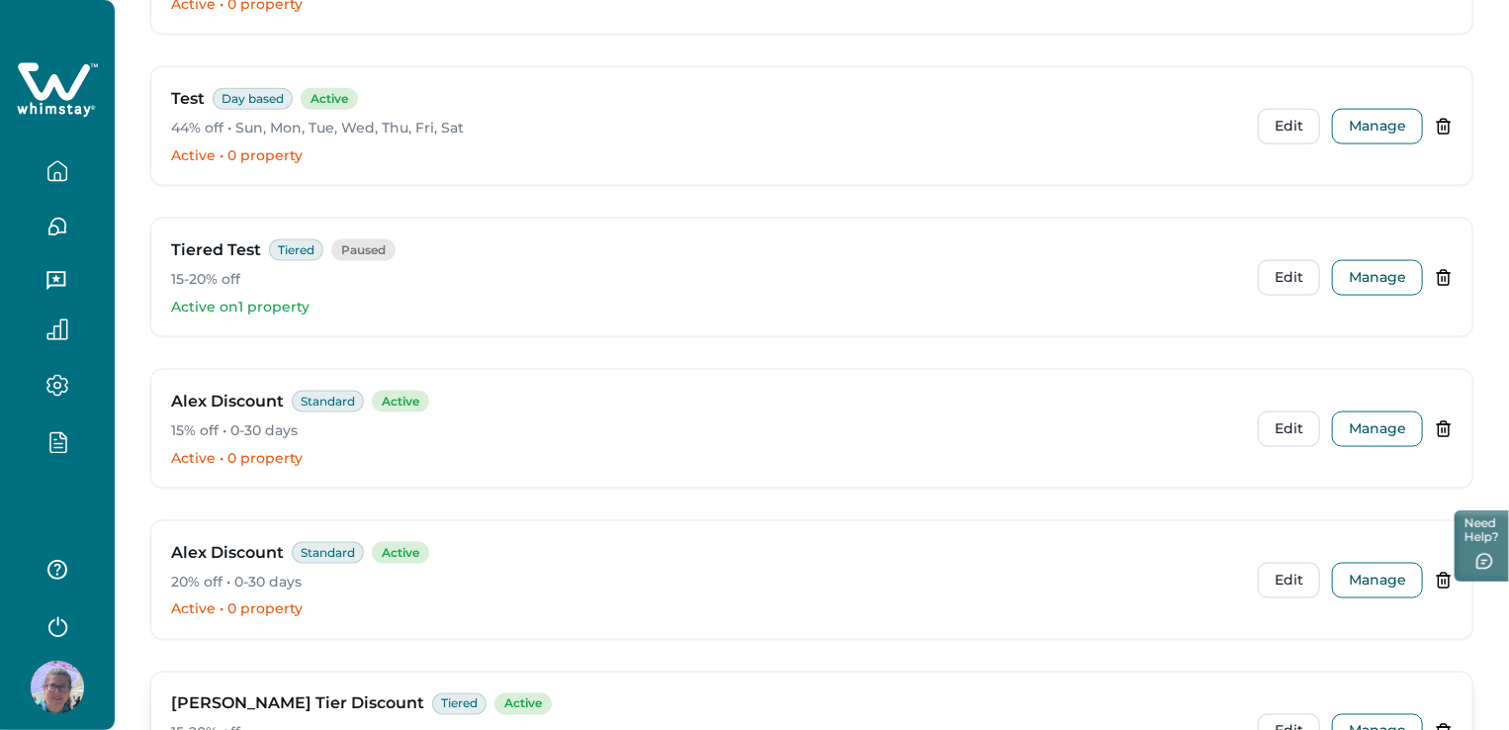
scroll to position [1624, 0]
